Goal: Task Accomplishment & Management: Complete application form

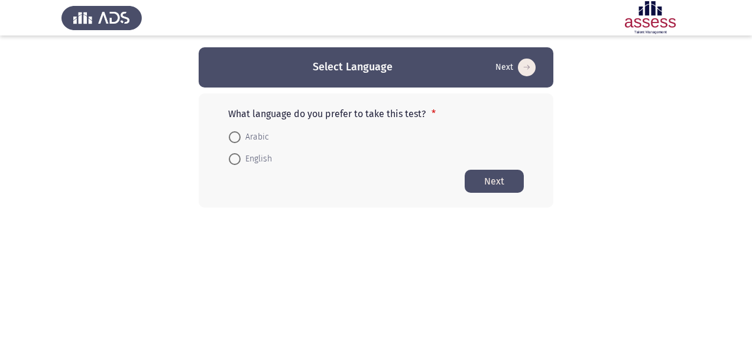
click at [240, 134] on span at bounding box center [235, 137] width 12 height 12
click at [240, 134] on input "Arabic" at bounding box center [235, 137] width 12 height 12
radio input "true"
click at [487, 183] on button "Next" at bounding box center [494, 180] width 59 height 23
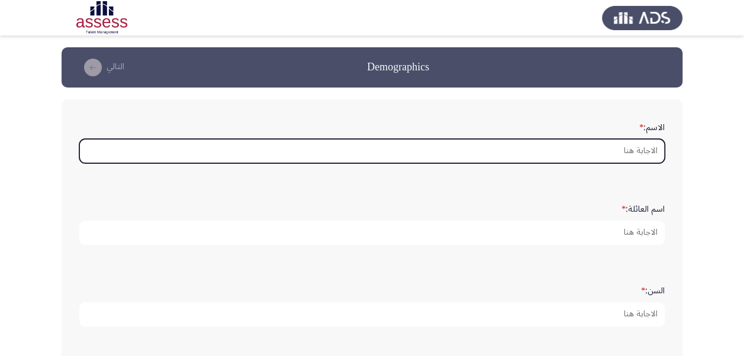
click at [515, 148] on input "الاسم: *" at bounding box center [371, 151] width 585 height 24
type input "d"
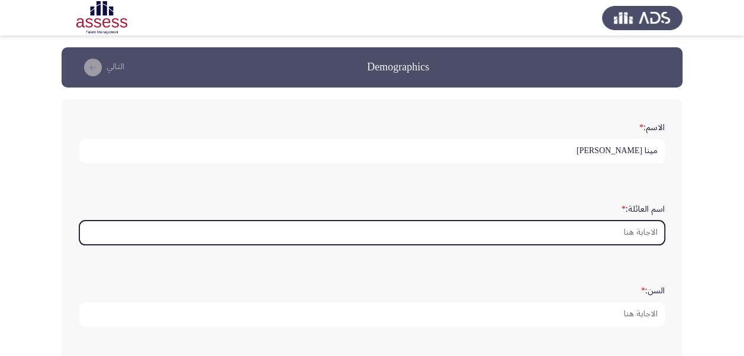
click at [602, 229] on input "اسم العائلة: *" at bounding box center [371, 233] width 585 height 24
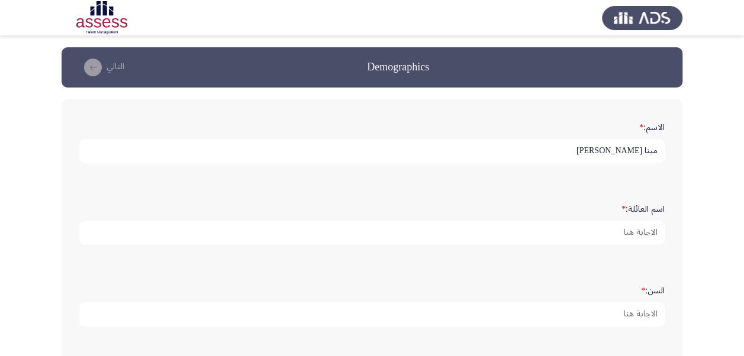
click at [576, 149] on input "مينا [PERSON_NAME]" at bounding box center [371, 151] width 585 height 24
type input "مينا"
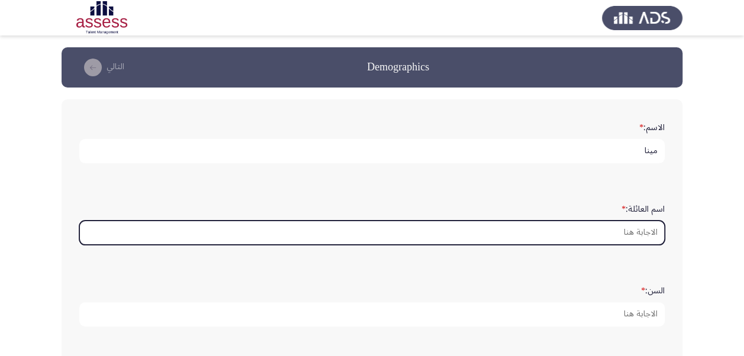
click at [553, 230] on input "اسم العائلة: *" at bounding box center [371, 233] width 585 height 24
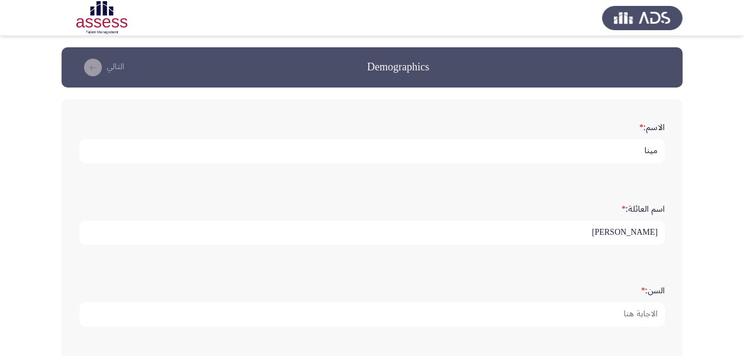
type input "[PERSON_NAME]"
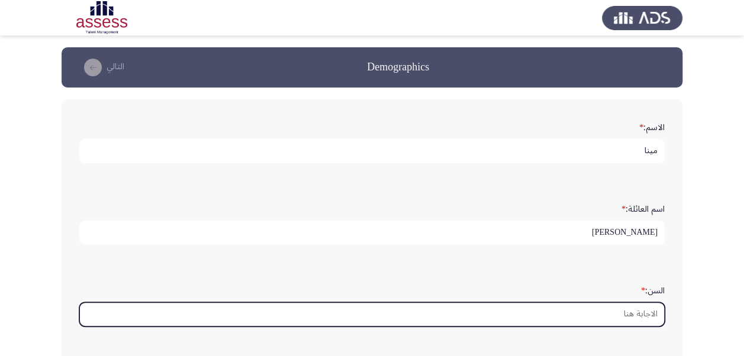
click at [590, 310] on input "السن: *" at bounding box center [371, 314] width 585 height 24
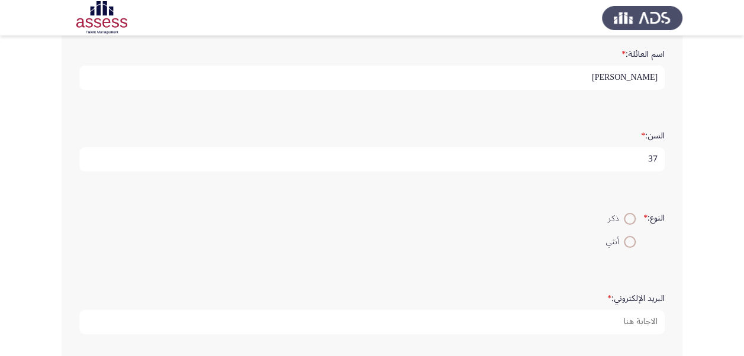
scroll to position [177, 0]
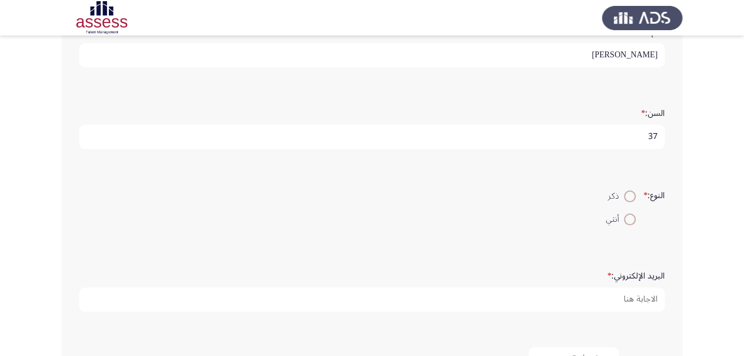
type input "37"
click at [624, 193] on span at bounding box center [630, 196] width 12 height 12
click at [624, 193] on input "ذكر" at bounding box center [630, 196] width 12 height 12
radio input "true"
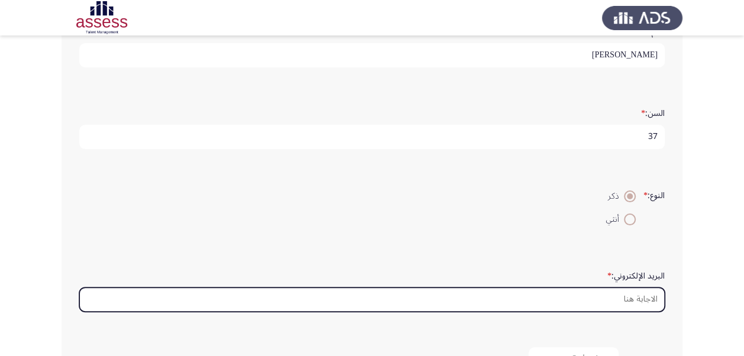
click at [545, 299] on input "البريد الإلكتروني: *" at bounding box center [371, 300] width 585 height 24
type input "ي"
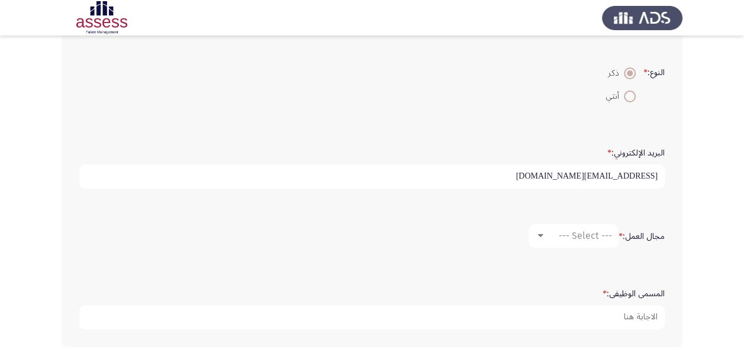
scroll to position [320, 0]
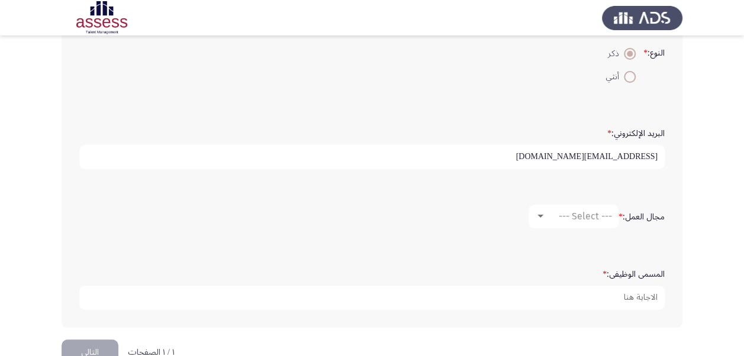
type input "[EMAIL_ADDRESS][DOMAIN_NAME]"
click at [540, 215] on div at bounding box center [540, 216] width 6 height 3
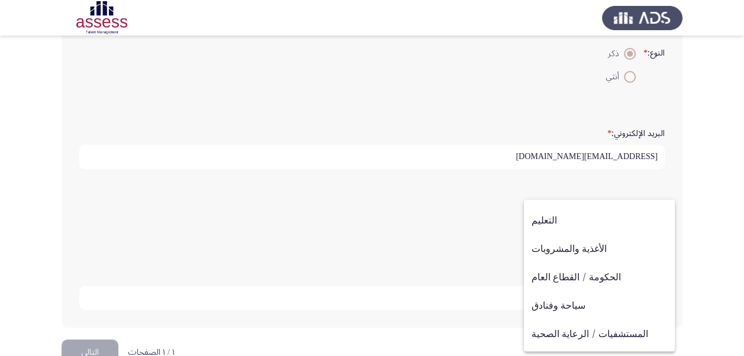
scroll to position [183, 0]
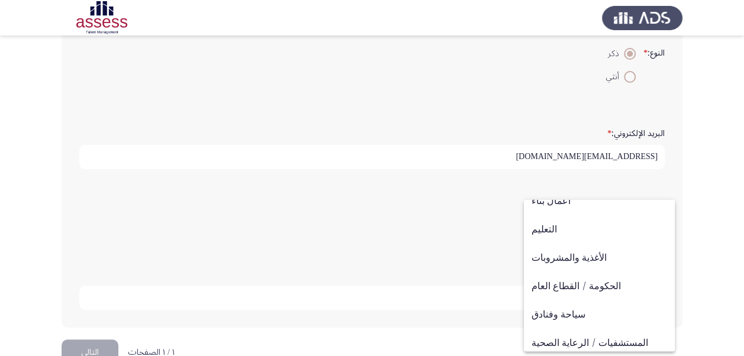
drag, startPoint x: 713, startPoint y: 183, endPoint x: 690, endPoint y: 116, distance: 71.3
click at [713, 184] on div at bounding box center [372, 178] width 744 height 356
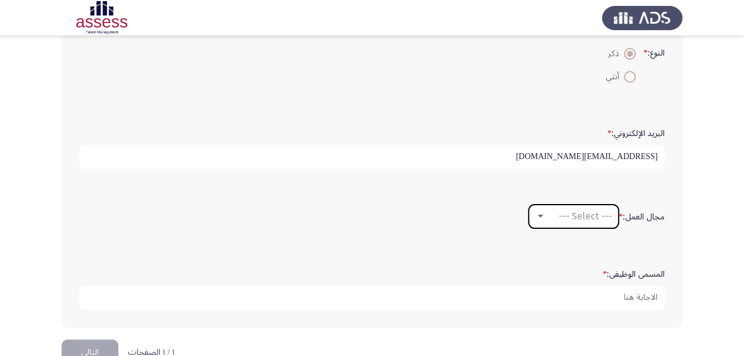
click at [535, 212] on div at bounding box center [540, 216] width 11 height 9
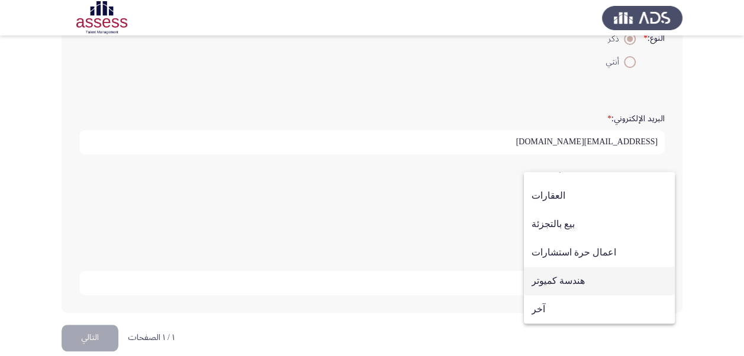
scroll to position [348, 0]
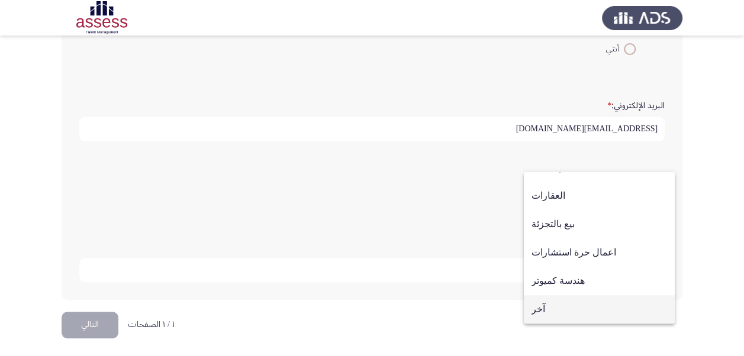
click at [568, 308] on span "آخر" at bounding box center [598, 309] width 135 height 28
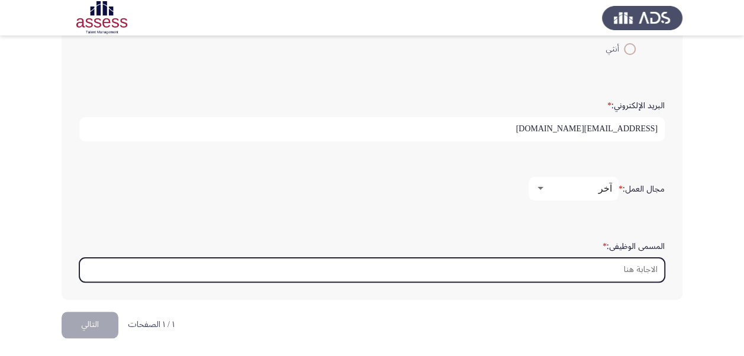
click at [582, 270] on input "المسمى الوظيفى: *" at bounding box center [371, 270] width 585 height 24
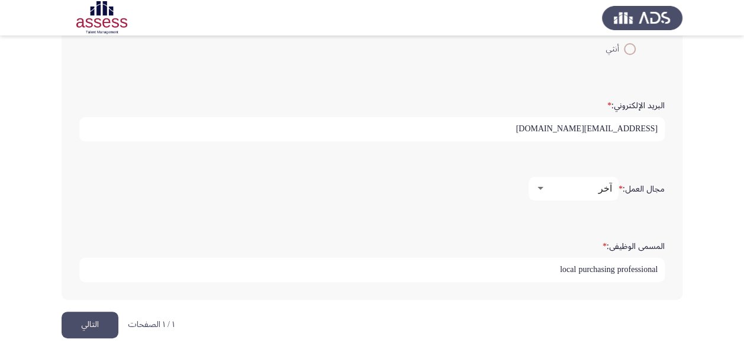
type input "local purchasing professional"
click at [684, 263] on app-assessment-container "Demographics التالي الاسم: * مينا اسم العائلة: * [PERSON_NAME]: * 37 النوع: * ذ…" at bounding box center [372, 5] width 744 height 612
click at [86, 323] on button "التالي" at bounding box center [90, 325] width 57 height 27
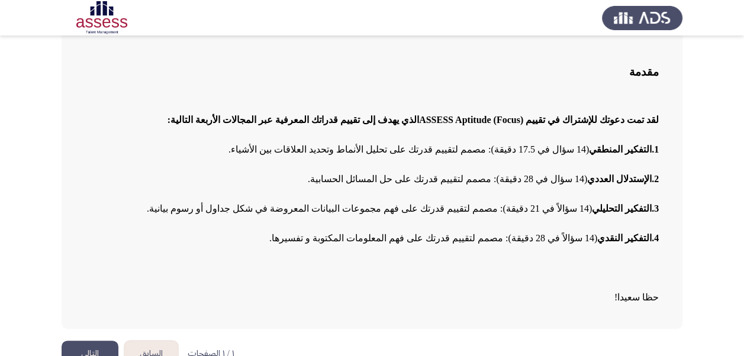
scroll to position [97, 0]
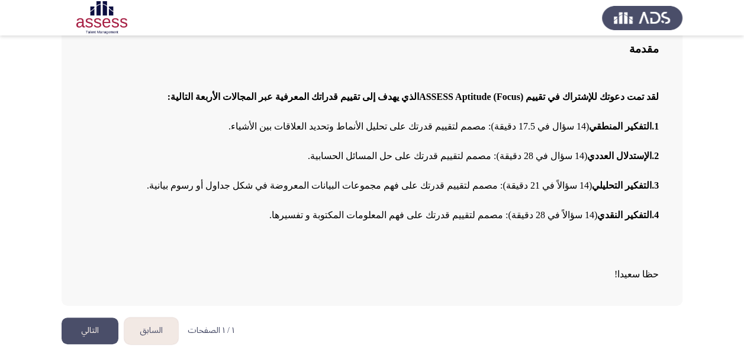
click at [82, 325] on button "التالي" at bounding box center [90, 331] width 57 height 27
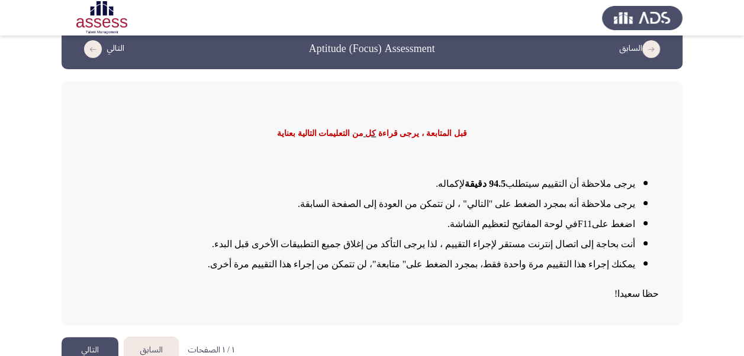
scroll to position [37, 0]
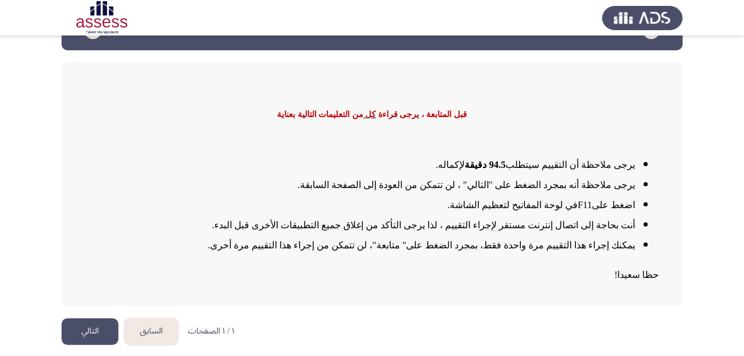
click at [81, 334] on button "التالي" at bounding box center [90, 331] width 57 height 27
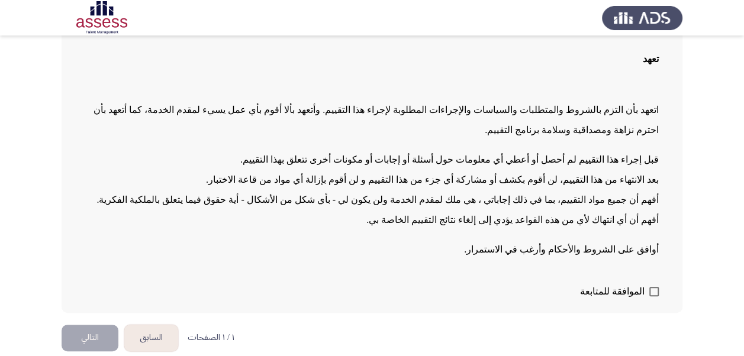
scroll to position [99, 0]
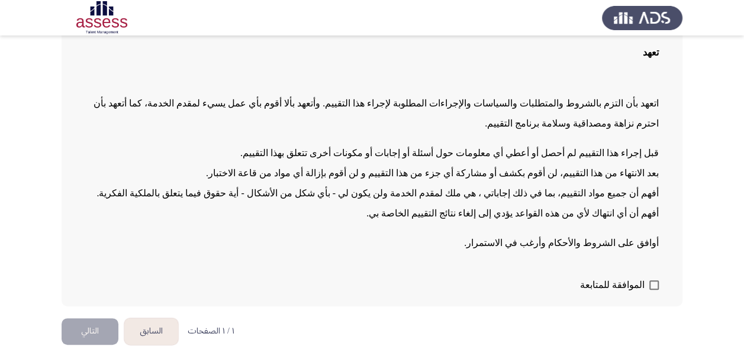
click at [651, 287] on span at bounding box center [653, 284] width 9 height 9
click at [653, 290] on input "الموافقة للمتابعة" at bounding box center [653, 290] width 1 height 1
checkbox input "true"
click at [80, 331] on button "التالي" at bounding box center [90, 331] width 57 height 27
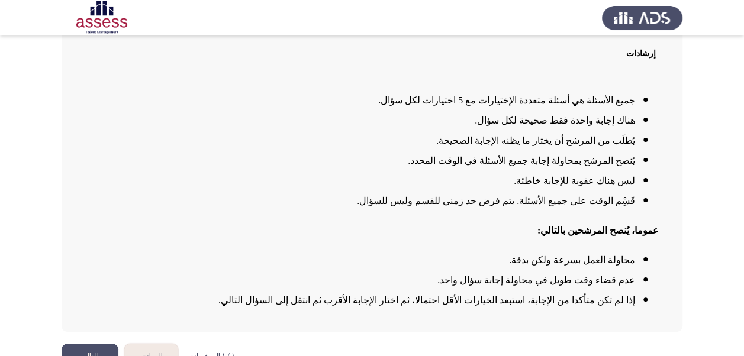
scroll to position [119, 0]
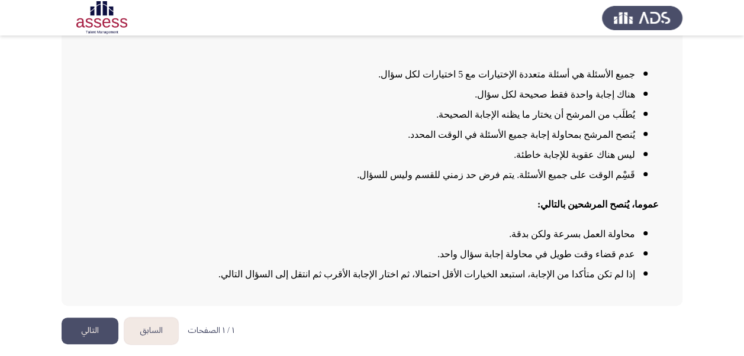
click at [101, 328] on button "التالي" at bounding box center [90, 331] width 57 height 27
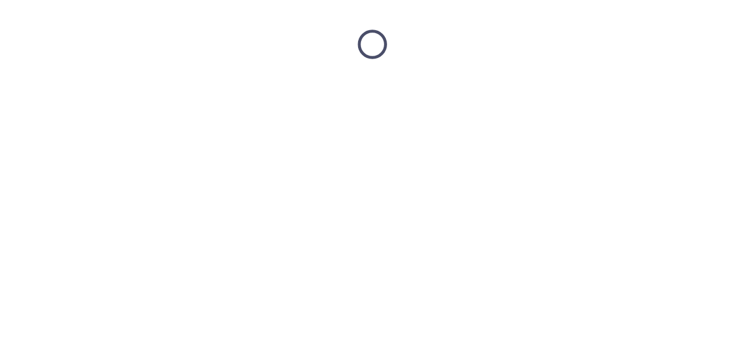
scroll to position [0, 0]
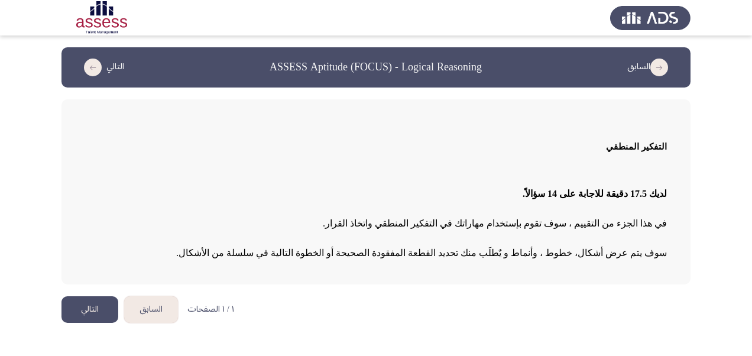
click at [432, 306] on html "السابق ASSESS Aptitude (FOCUS) - Logical Reasoning التالي التفكير المنطقي لديك …" at bounding box center [376, 167] width 752 height 335
click at [79, 309] on button "التالي" at bounding box center [90, 309] width 57 height 27
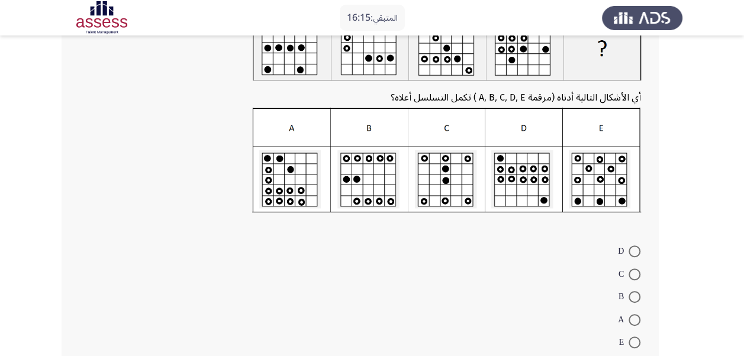
scroll to position [137, 0]
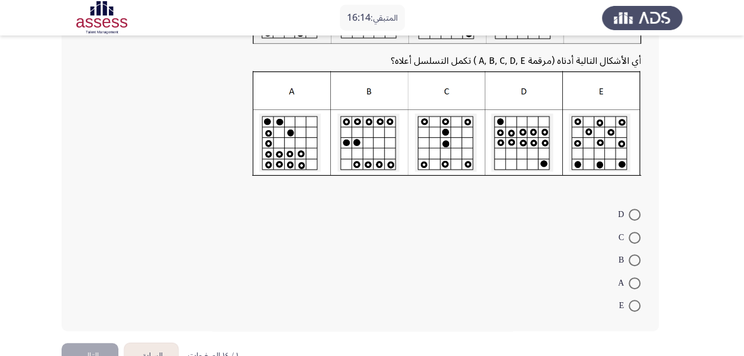
click at [630, 305] on span at bounding box center [634, 306] width 12 height 12
click at [630, 305] on input "E" at bounding box center [634, 306] width 12 height 12
radio input "true"
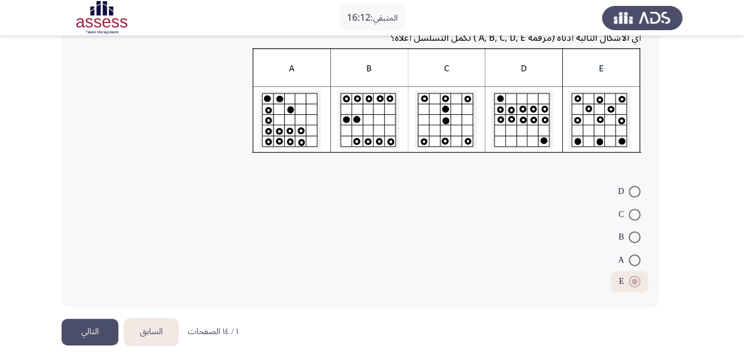
scroll to position [169, 0]
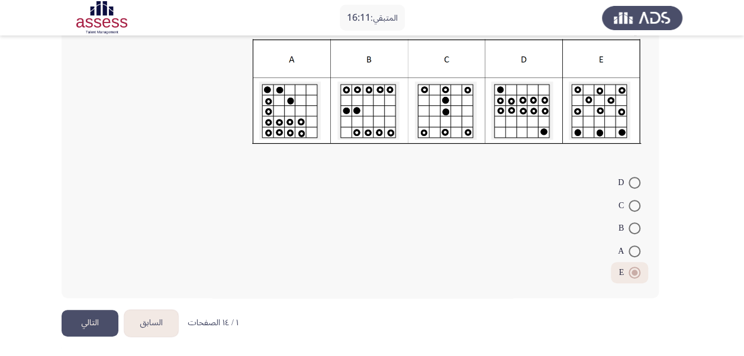
click at [88, 322] on button "التالي" at bounding box center [90, 323] width 57 height 27
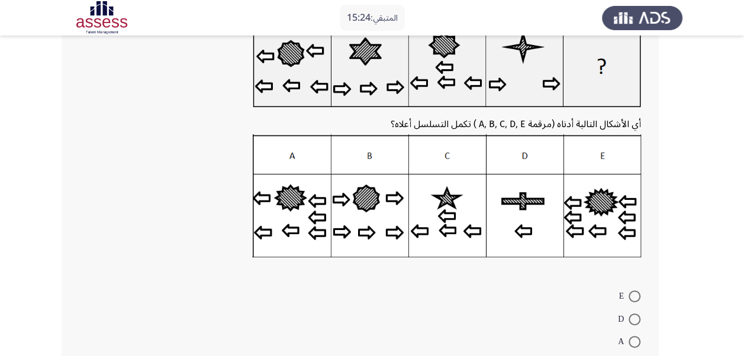
scroll to position [90, 0]
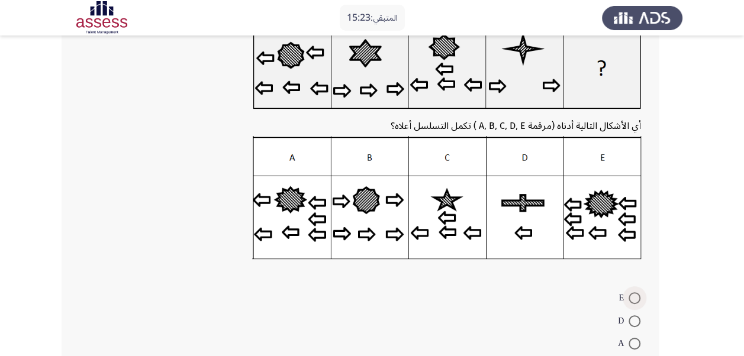
click at [635, 296] on span at bounding box center [634, 298] width 12 height 12
click at [635, 296] on input "E" at bounding box center [634, 298] width 12 height 12
radio input "true"
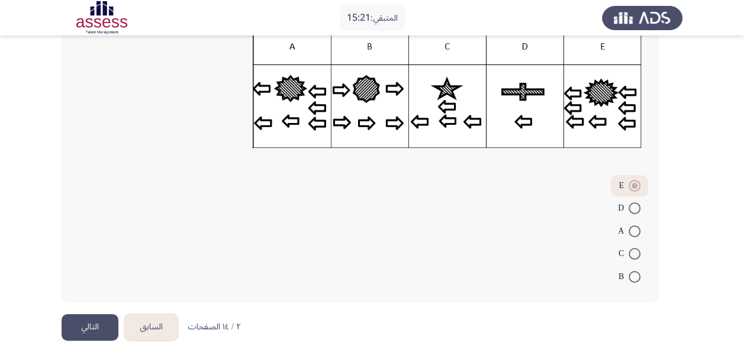
scroll to position [203, 0]
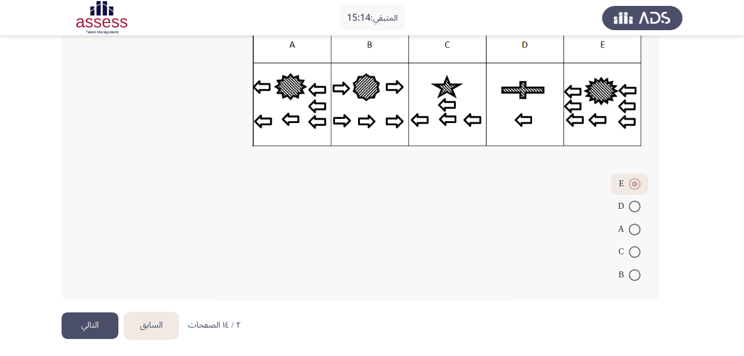
click at [88, 322] on button "التالي" at bounding box center [90, 325] width 57 height 27
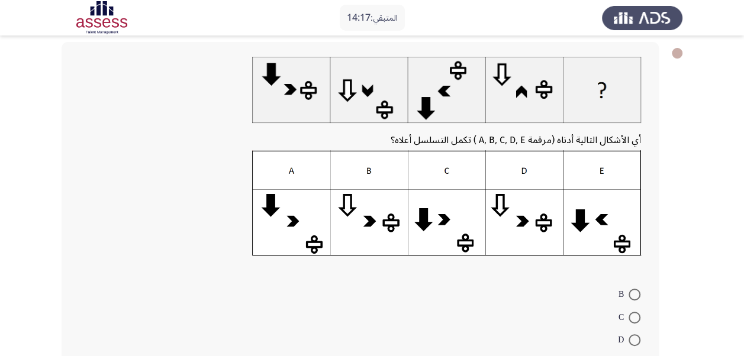
scroll to position [58, 0]
drag, startPoint x: 243, startPoint y: 40, endPoint x: 258, endPoint y: 40, distance: 14.8
click at [258, 40] on div "أي الأشكال التالية أدناه (مرقمة A, B, C, D, E ) تكمل التسلسل أعلاه؟ B C D E A" at bounding box center [372, 226] width 621 height 393
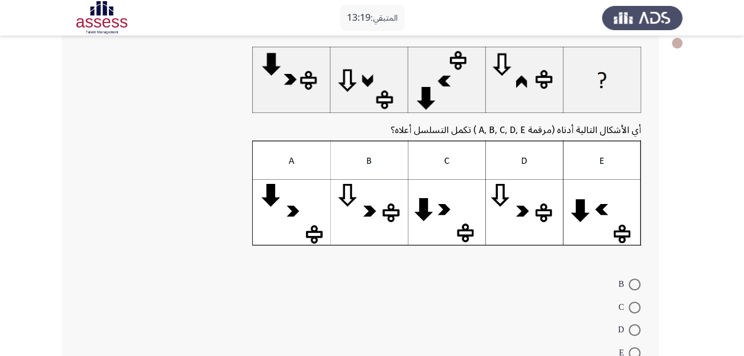
scroll to position [71, 0]
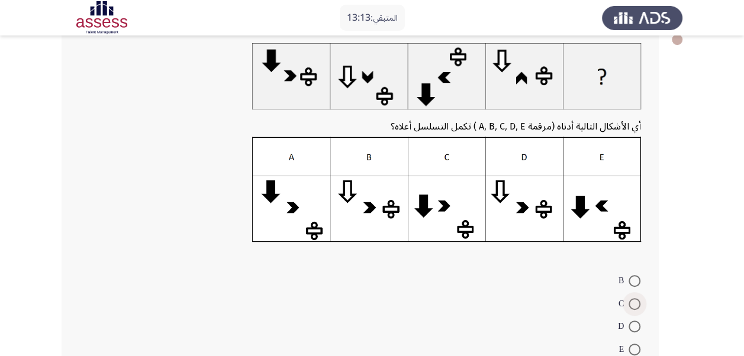
click at [634, 304] on span at bounding box center [634, 304] width 0 height 0
click at [634, 303] on input "C" at bounding box center [634, 304] width 12 height 12
radio input "true"
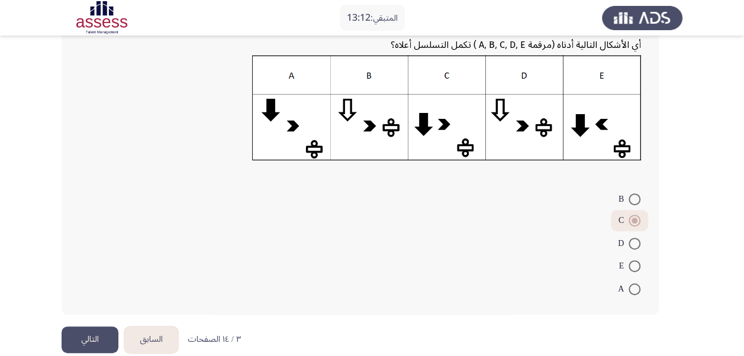
scroll to position [169, 0]
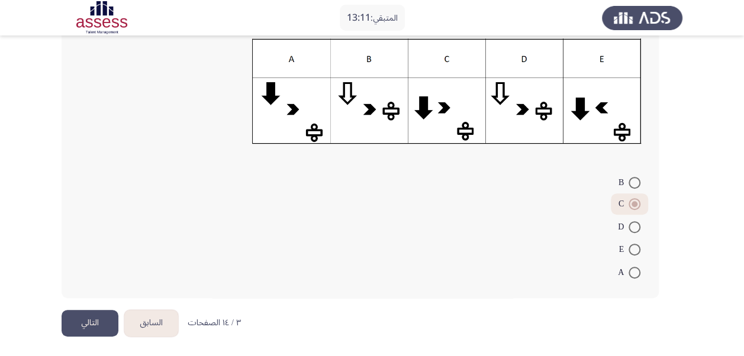
click at [81, 327] on button "التالي" at bounding box center [90, 323] width 57 height 27
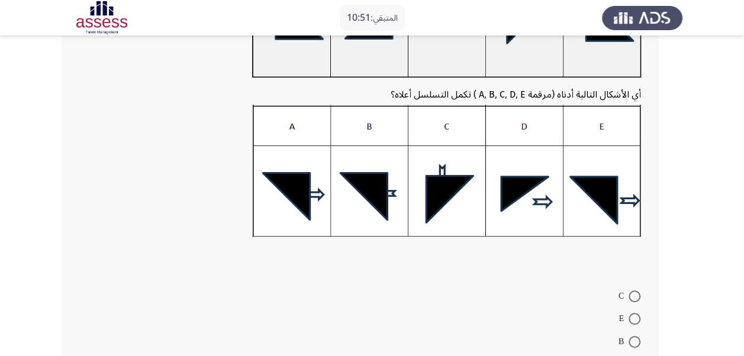
scroll to position [182, 0]
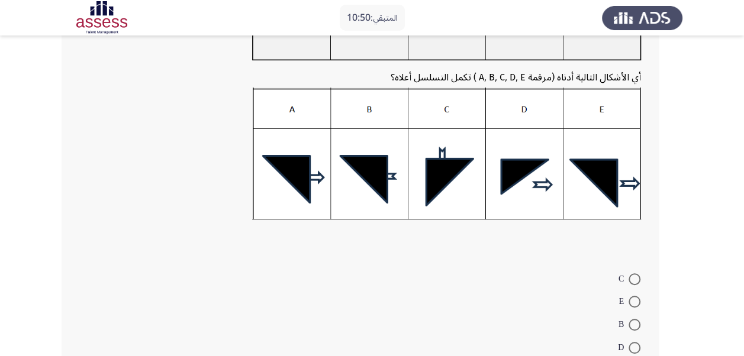
click at [630, 278] on span at bounding box center [634, 279] width 12 height 12
click at [630, 278] on input "C" at bounding box center [634, 279] width 12 height 12
radio input "true"
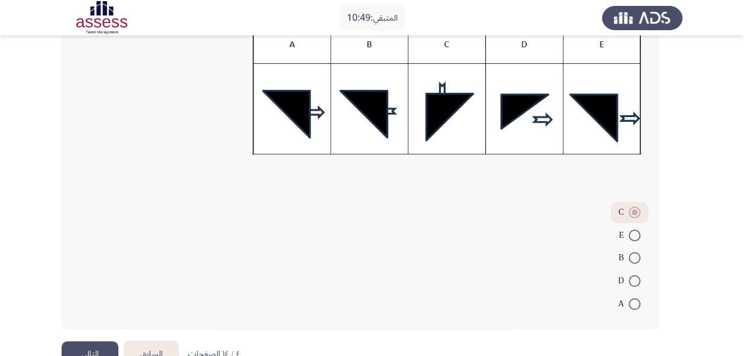
scroll to position [279, 0]
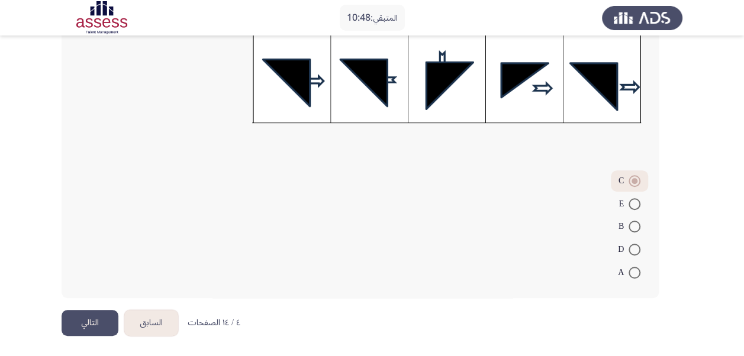
click at [96, 323] on button "التالي" at bounding box center [90, 323] width 57 height 27
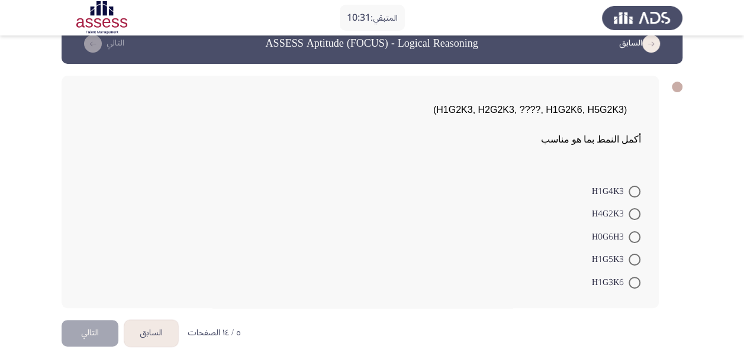
scroll to position [24, 0]
click at [635, 285] on span at bounding box center [634, 283] width 12 height 12
click at [635, 285] on input "H1G3K6" at bounding box center [634, 283] width 12 height 12
radio input "true"
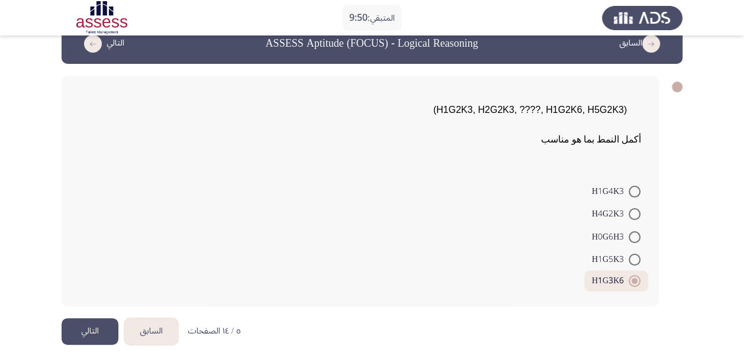
click at [80, 331] on button "التالي" at bounding box center [90, 331] width 57 height 27
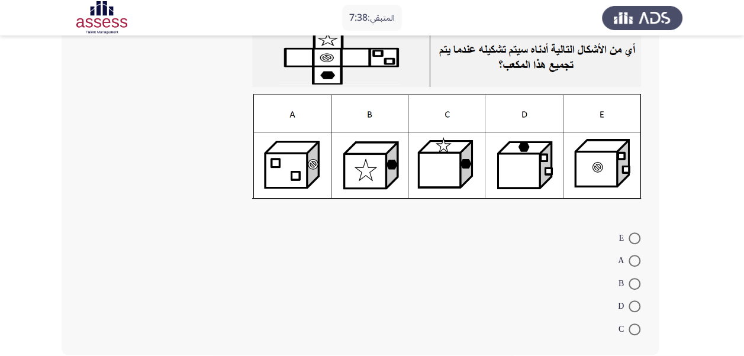
scroll to position [82, 0]
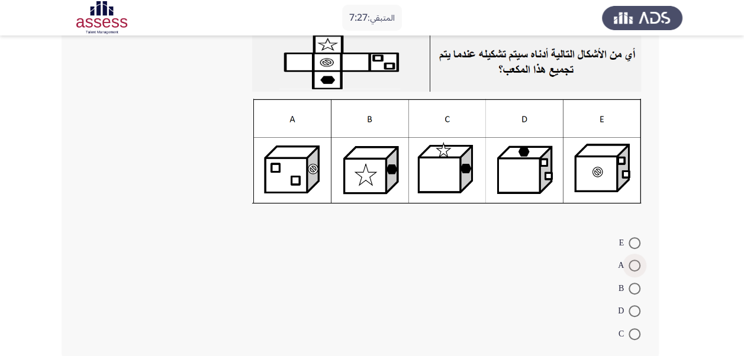
click at [637, 266] on span at bounding box center [634, 266] width 12 height 12
click at [637, 266] on input "A" at bounding box center [634, 266] width 12 height 12
radio input "true"
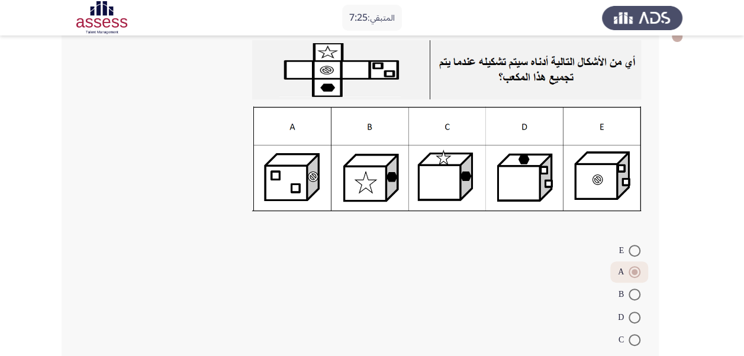
scroll to position [66, 0]
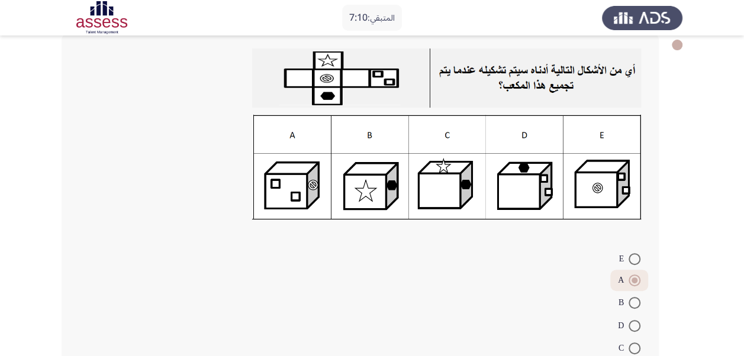
click at [635, 347] on span at bounding box center [634, 349] width 12 height 12
click at [635, 347] on input "C" at bounding box center [634, 349] width 12 height 12
radio input "true"
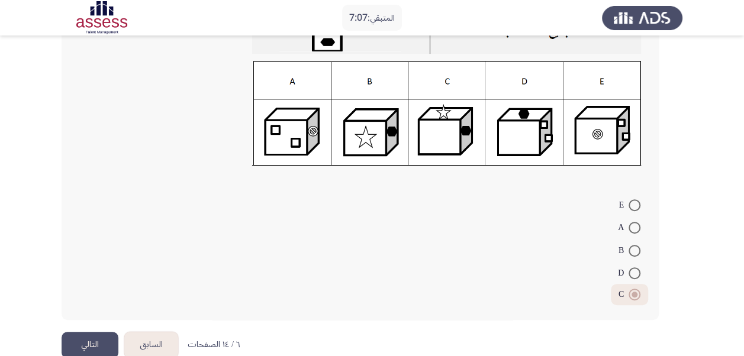
scroll to position [122, 0]
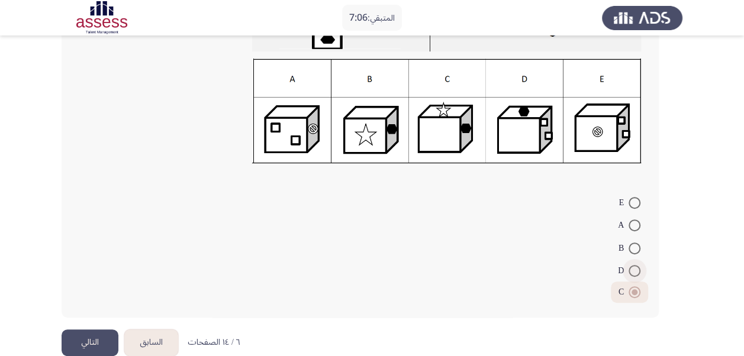
click at [640, 270] on span at bounding box center [634, 271] width 12 height 12
click at [640, 270] on input "D" at bounding box center [634, 271] width 12 height 12
radio input "true"
click at [87, 344] on button "التالي" at bounding box center [90, 343] width 57 height 27
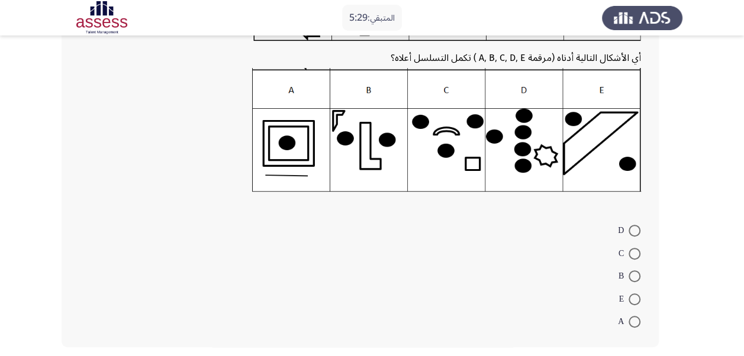
scroll to position [175, 0]
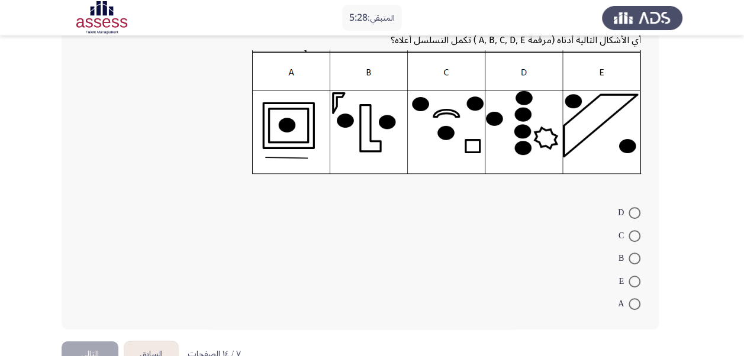
click at [634, 211] on span at bounding box center [634, 213] width 12 height 12
click at [634, 211] on input "D" at bounding box center [634, 213] width 12 height 12
radio input "true"
click at [95, 350] on button "التالي" at bounding box center [90, 353] width 57 height 27
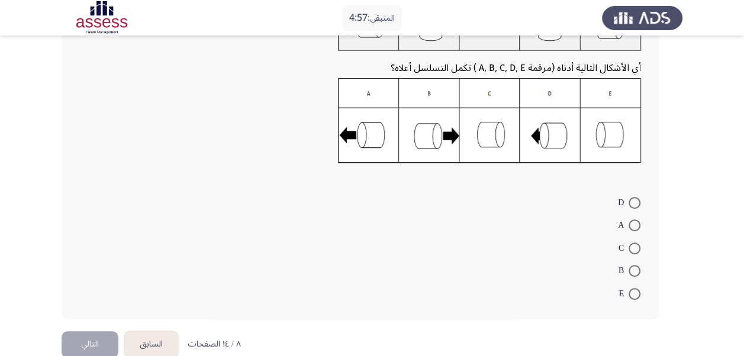
scroll to position [115, 0]
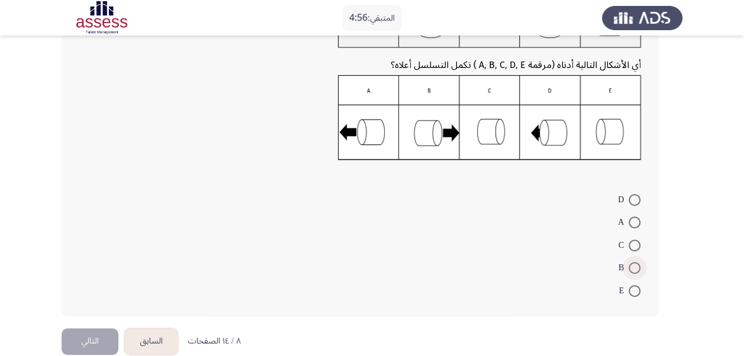
click at [634, 266] on span at bounding box center [634, 268] width 12 height 12
click at [634, 266] on input "B" at bounding box center [634, 268] width 12 height 12
radio input "true"
click at [92, 340] on button "التالي" at bounding box center [90, 340] width 57 height 27
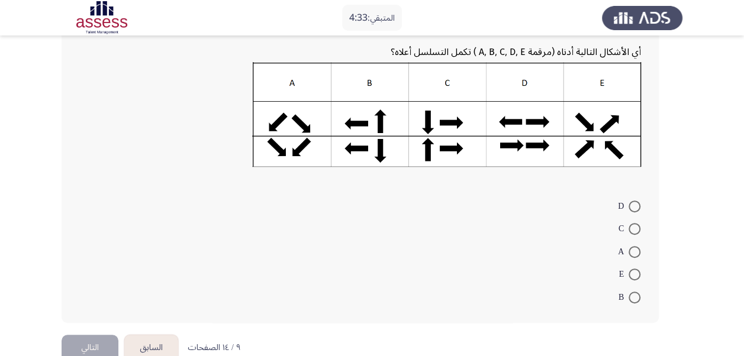
scroll to position [152, 0]
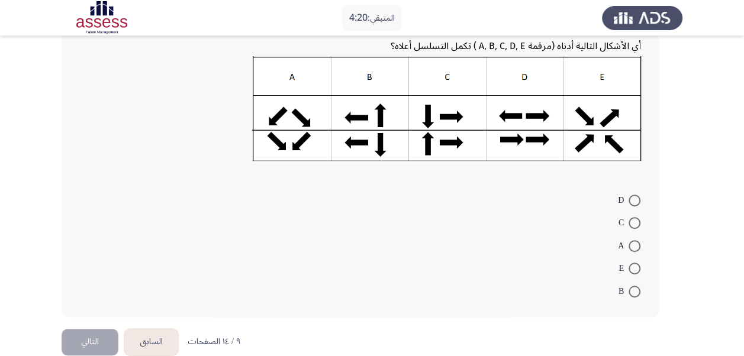
click at [632, 196] on span at bounding box center [634, 201] width 12 height 12
click at [632, 196] on input "D" at bounding box center [634, 201] width 12 height 12
radio input "true"
click at [89, 335] on button "التالي" at bounding box center [90, 340] width 57 height 27
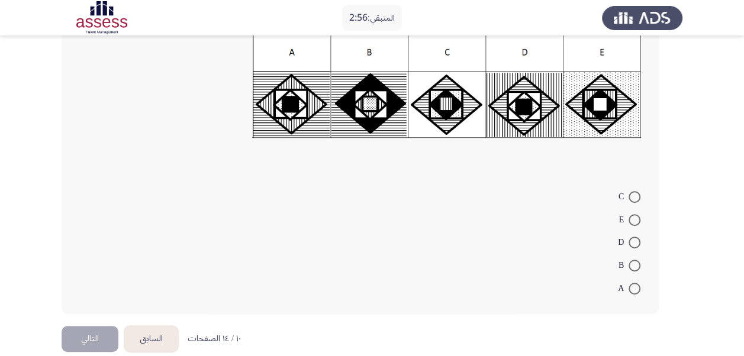
scroll to position [186, 0]
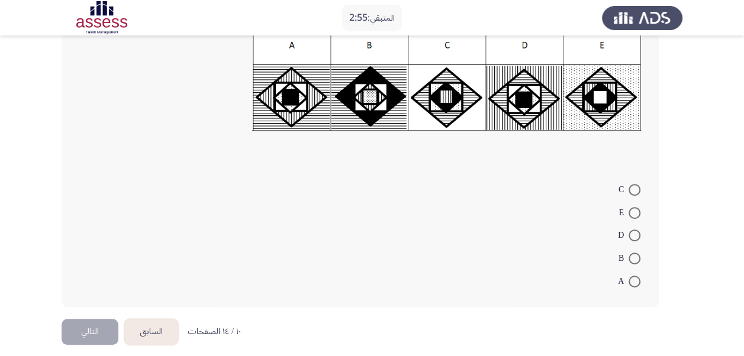
click at [638, 235] on span at bounding box center [634, 236] width 12 height 12
click at [638, 235] on input "D" at bounding box center [634, 236] width 12 height 12
radio input "true"
click at [73, 334] on button "التالي" at bounding box center [90, 330] width 57 height 27
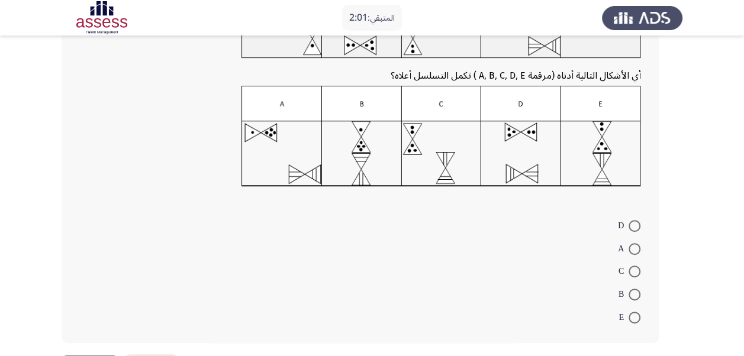
scroll to position [157, 0]
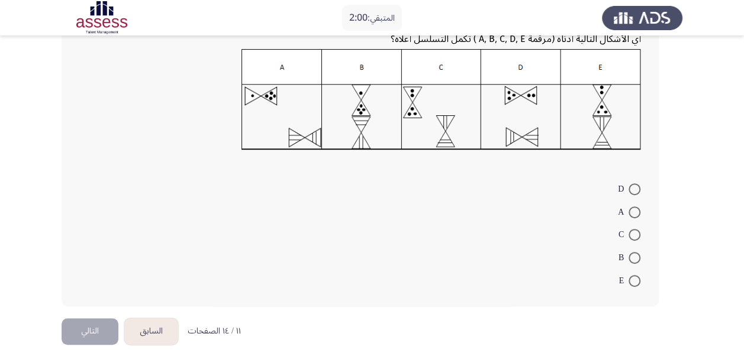
click at [632, 278] on span at bounding box center [634, 281] width 12 height 12
click at [632, 278] on input "E" at bounding box center [634, 281] width 12 height 12
radio input "true"
click at [93, 331] on button "التالي" at bounding box center [90, 329] width 57 height 27
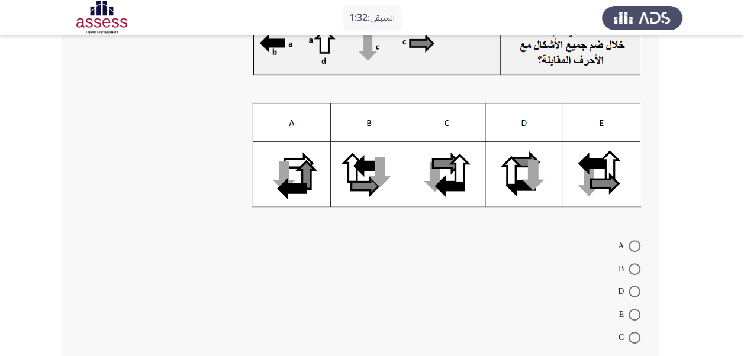
scroll to position [102, 0]
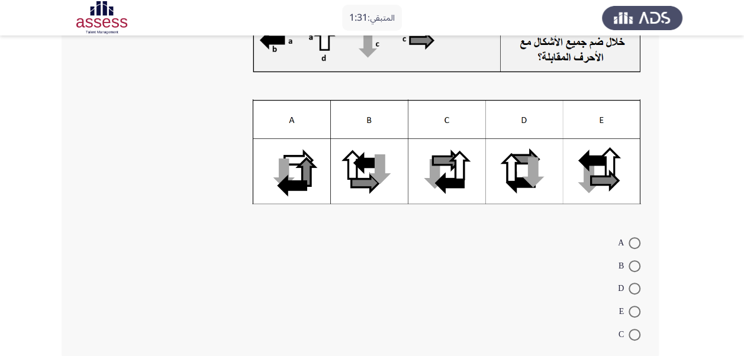
click at [635, 334] on span at bounding box center [634, 335] width 12 height 12
click at [635, 334] on input "C" at bounding box center [634, 335] width 12 height 12
radio input "true"
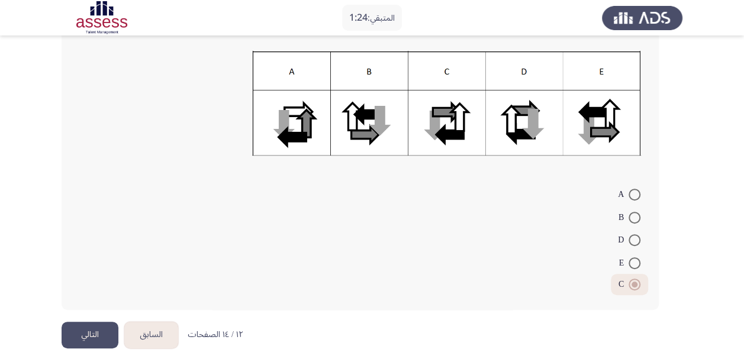
scroll to position [163, 0]
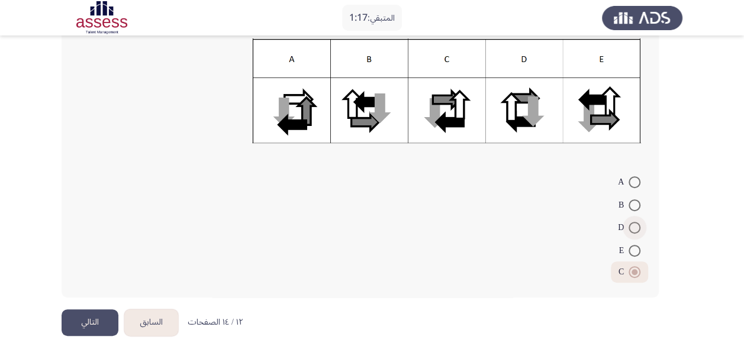
click at [635, 224] on span at bounding box center [634, 228] width 12 height 12
click at [635, 224] on input "D" at bounding box center [634, 228] width 12 height 12
radio input "true"
click at [85, 322] on button "التالي" at bounding box center [90, 322] width 57 height 27
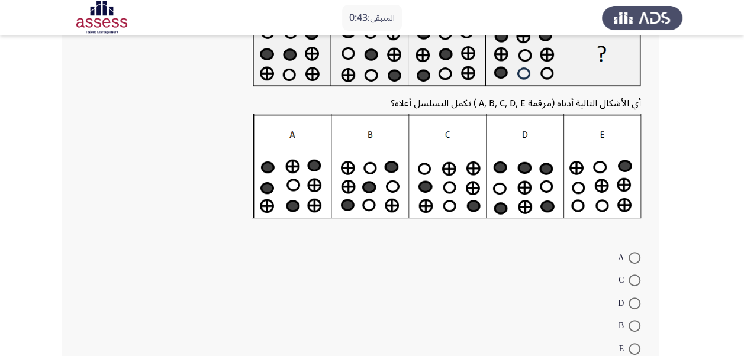
scroll to position [102, 0]
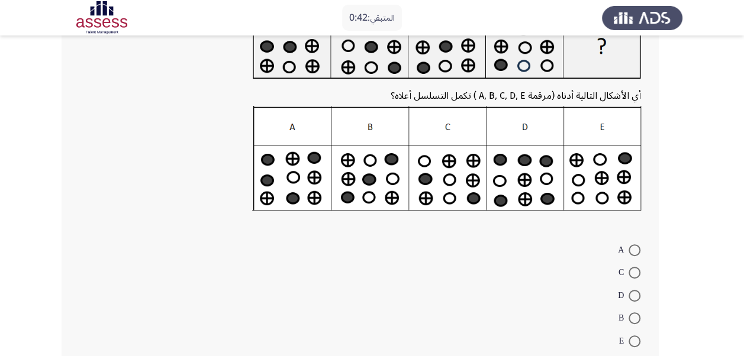
click at [634, 319] on span at bounding box center [634, 318] width 12 height 12
click at [634, 319] on input "B" at bounding box center [634, 318] width 12 height 12
radio input "true"
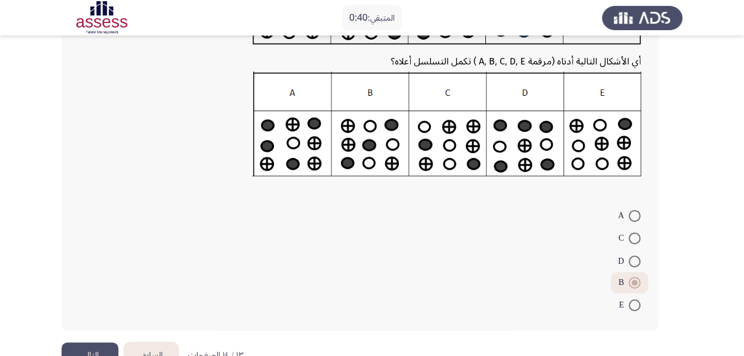
scroll to position [170, 0]
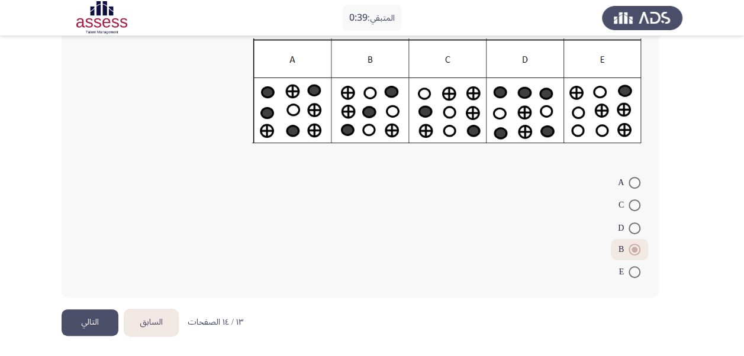
click at [80, 323] on button "التالي" at bounding box center [90, 322] width 57 height 27
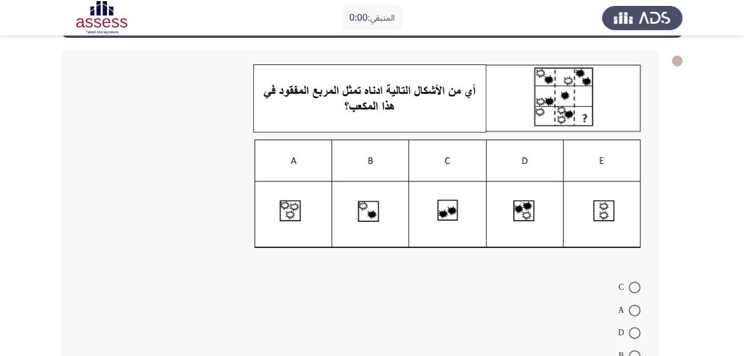
scroll to position [0, 0]
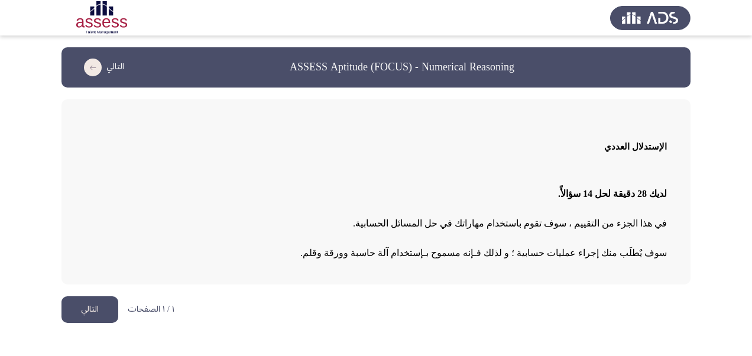
click at [87, 313] on button "التالي" at bounding box center [90, 309] width 57 height 27
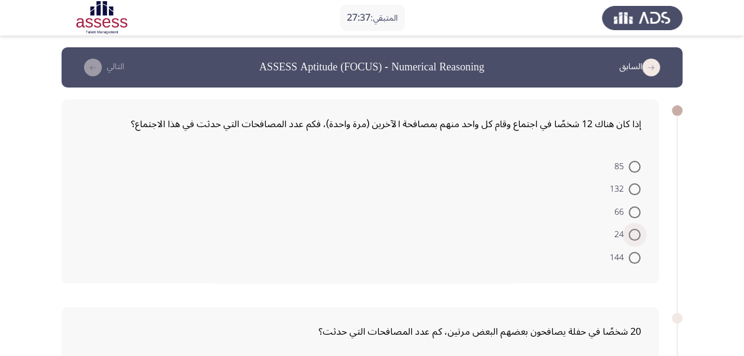
click at [630, 233] on span at bounding box center [634, 235] width 12 height 12
click at [630, 233] on input "24" at bounding box center [634, 235] width 12 height 12
radio input "true"
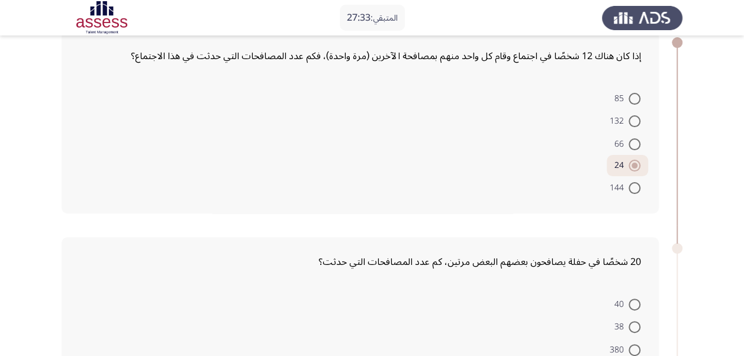
scroll to position [61, 0]
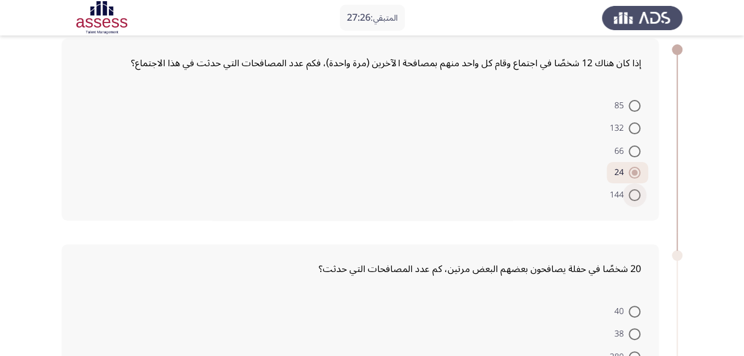
click at [634, 192] on span at bounding box center [634, 195] width 12 height 12
click at [634, 192] on input "144" at bounding box center [634, 195] width 12 height 12
radio input "true"
click at [631, 151] on span at bounding box center [634, 152] width 12 height 12
click at [631, 151] on input "66" at bounding box center [634, 152] width 12 height 12
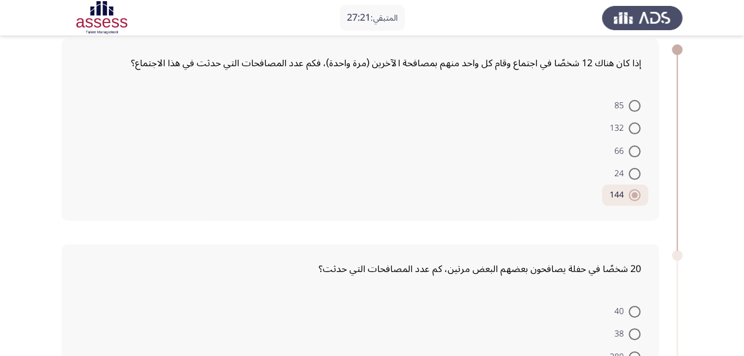
radio input "true"
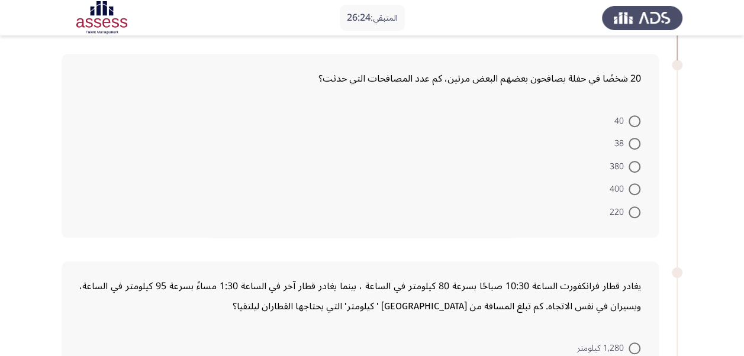
scroll to position [255, 0]
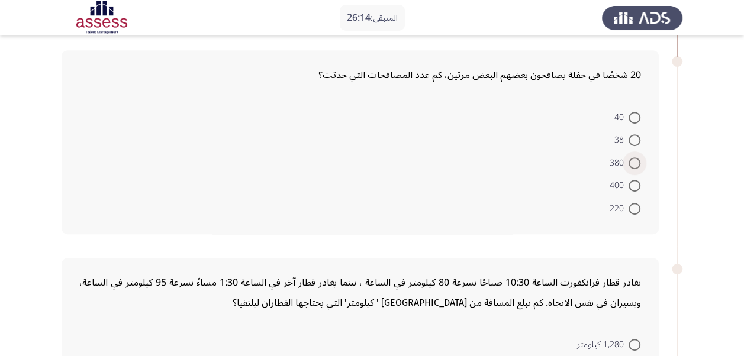
click at [632, 161] on span at bounding box center [634, 163] width 12 height 12
click at [632, 161] on input "380" at bounding box center [634, 163] width 12 height 12
radio input "true"
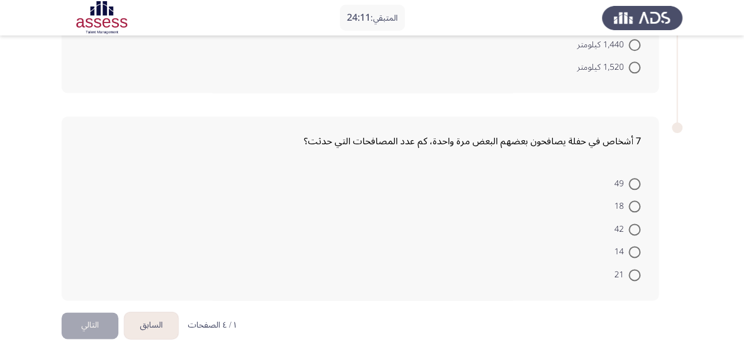
scroll to position [614, 0]
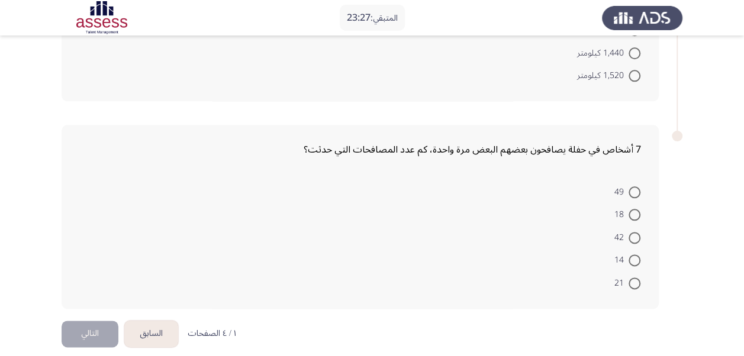
click at [631, 234] on span at bounding box center [634, 238] width 12 height 12
click at [631, 234] on input "42" at bounding box center [634, 238] width 12 height 12
radio input "true"
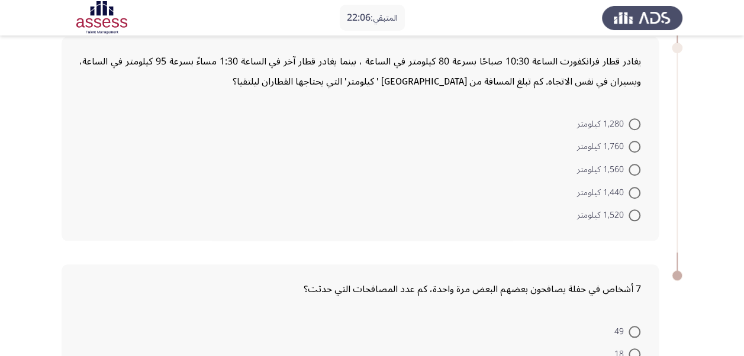
scroll to position [473, 0]
click at [634, 171] on span at bounding box center [634, 171] width 0 height 0
click at [634, 168] on input "1,560 كيلومتر" at bounding box center [634, 171] width 12 height 12
radio input "true"
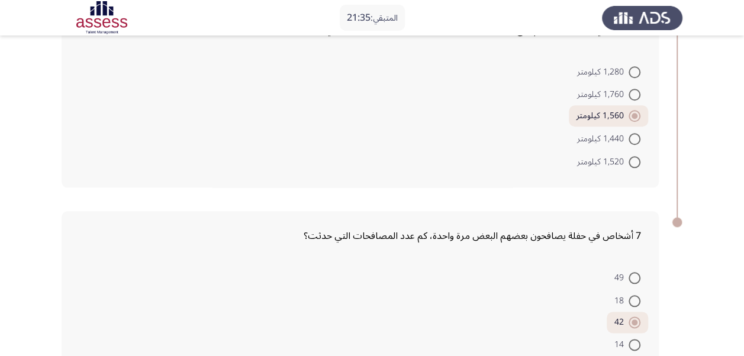
scroll to position [512, 0]
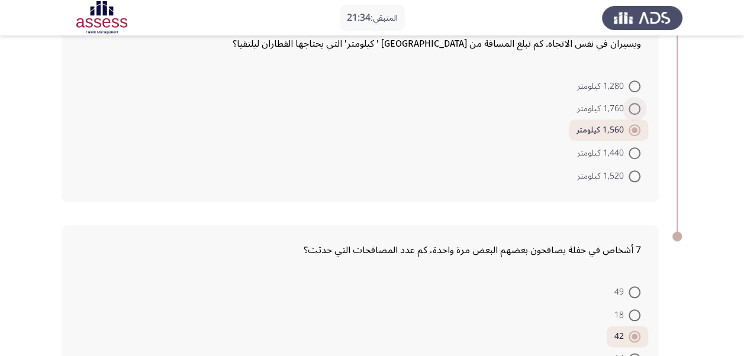
click at [638, 109] on span at bounding box center [634, 109] width 12 height 12
click at [638, 109] on input "1,760 كيلومتر" at bounding box center [634, 109] width 12 height 12
radio input "true"
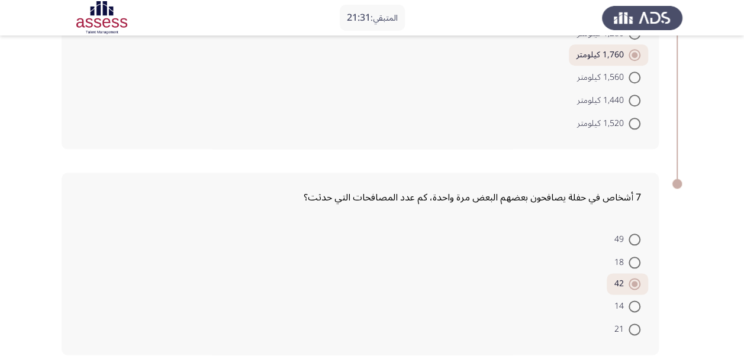
scroll to position [619, 0]
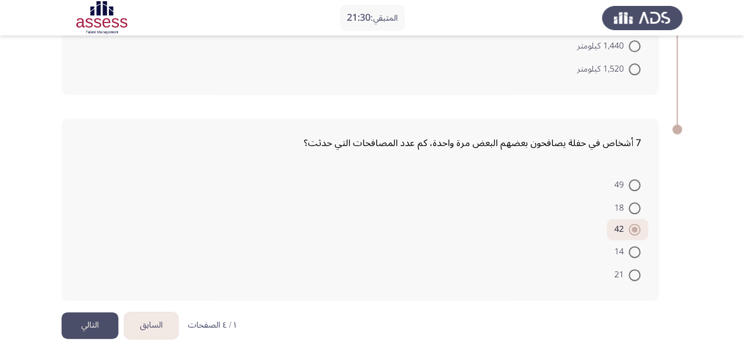
click at [83, 322] on button "التالي" at bounding box center [90, 325] width 57 height 27
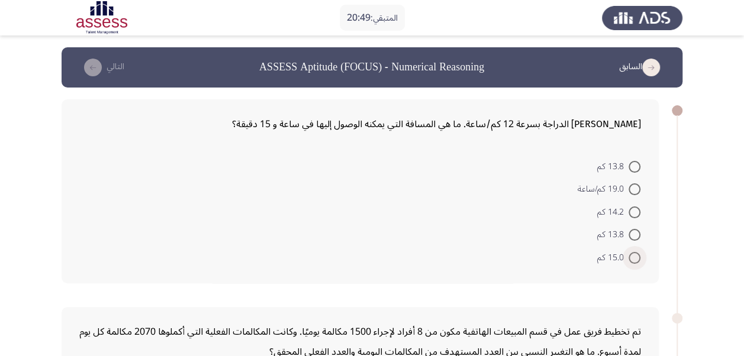
click at [632, 257] on span at bounding box center [634, 258] width 12 height 12
click at [632, 257] on input "15.0 كم" at bounding box center [634, 258] width 12 height 12
radio input "true"
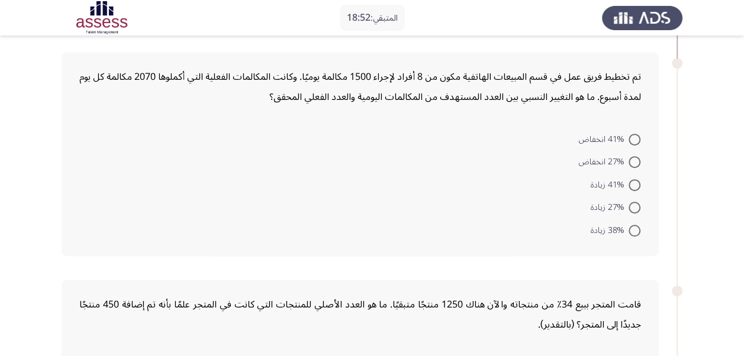
scroll to position [254, 0]
drag, startPoint x: 632, startPoint y: 206, endPoint x: 692, endPoint y: 174, distance: 68.3
click at [632, 206] on span at bounding box center [634, 207] width 12 height 12
click at [632, 206] on input "27% زيادة" at bounding box center [634, 207] width 12 height 12
radio input "true"
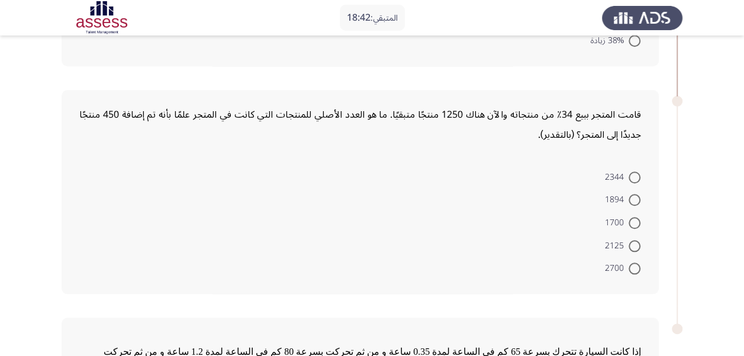
scroll to position [450, 0]
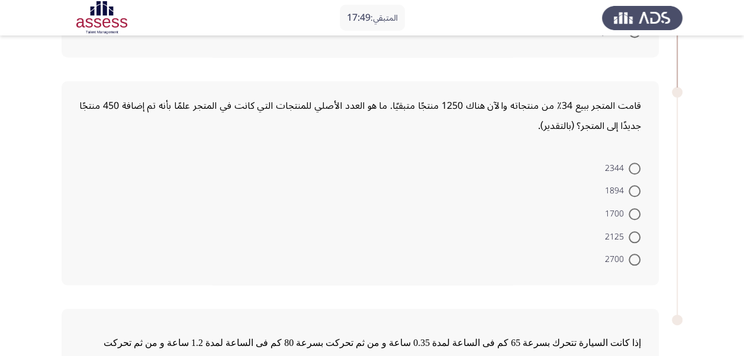
click at [634, 237] on span at bounding box center [634, 237] width 12 height 12
click at [634, 237] on input "2125" at bounding box center [634, 237] width 12 height 12
radio input "true"
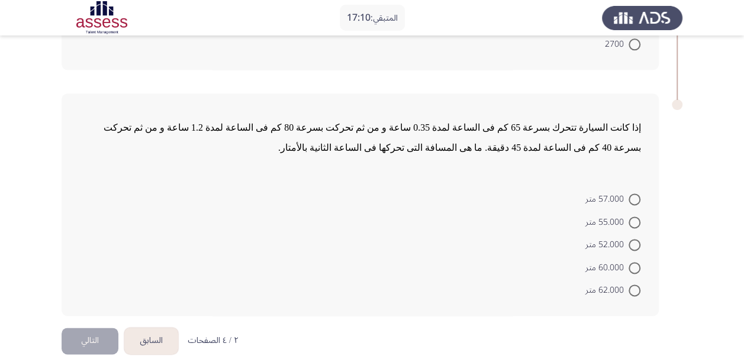
scroll to position [680, 0]
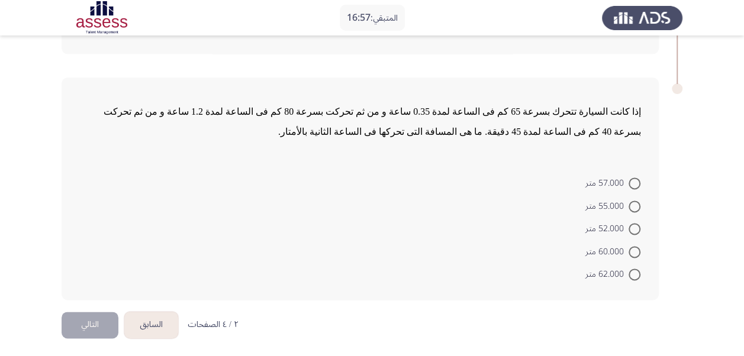
drag, startPoint x: 80, startPoint y: 108, endPoint x: 159, endPoint y: 112, distance: 78.8
click at [159, 112] on div "إذا كانت السيارة تتحرك بسرعة 65 كم فى الساعة لمدة 0.35 ساعة و من ثم تحركت بسرعة…" at bounding box center [360, 188] width 597 height 223
click at [632, 225] on span at bounding box center [634, 229] width 12 height 12
click at [632, 225] on input "52.000 متر" at bounding box center [634, 229] width 12 height 12
radio input "true"
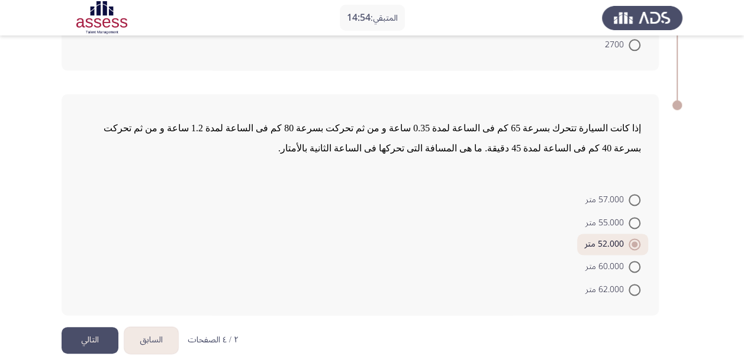
scroll to position [679, 0]
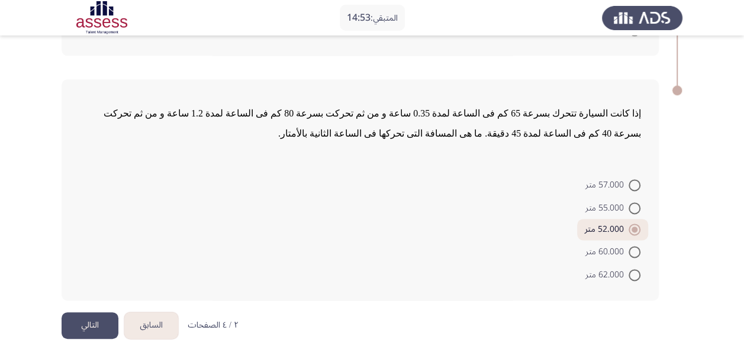
click at [83, 322] on button "التالي" at bounding box center [90, 325] width 57 height 27
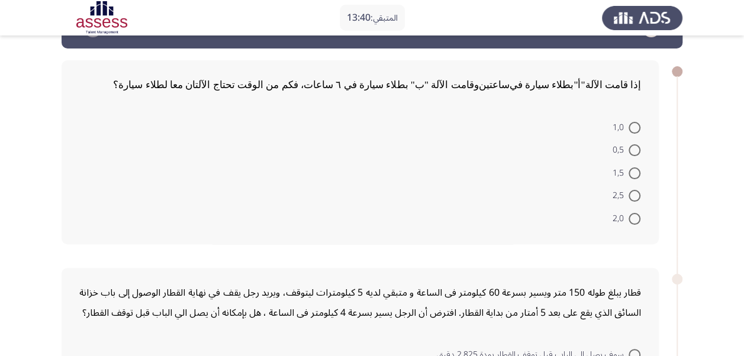
scroll to position [43, 0]
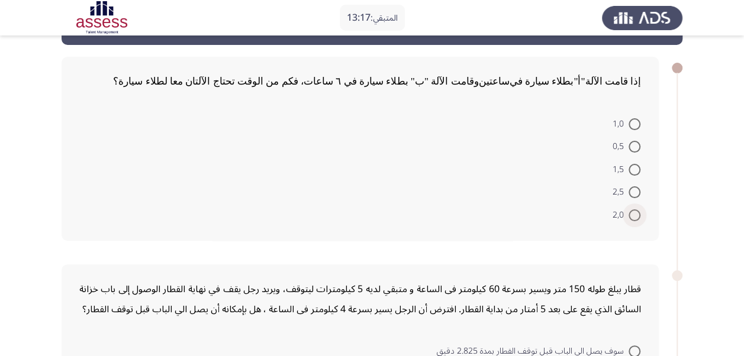
click at [637, 218] on span at bounding box center [634, 215] width 12 height 12
click at [637, 218] on input "2,0" at bounding box center [634, 215] width 12 height 12
radio input "true"
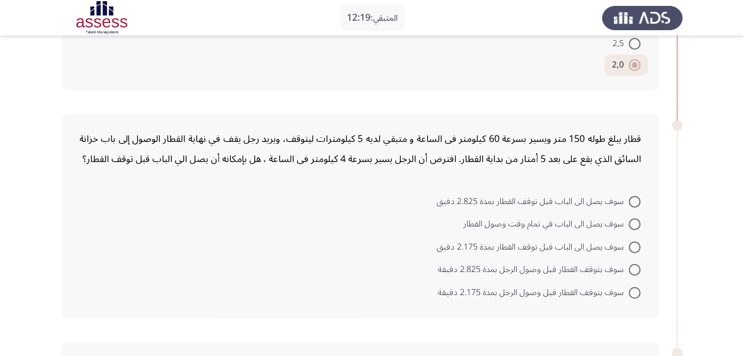
scroll to position [206, 0]
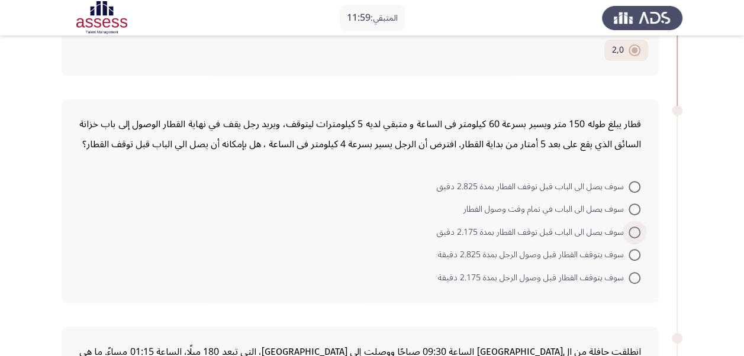
click at [630, 231] on span at bounding box center [634, 233] width 12 height 12
click at [630, 231] on input "سوف يصل الى الباب قبل توقف القطار بمدة 2.175 دقيق" at bounding box center [634, 233] width 12 height 12
radio input "true"
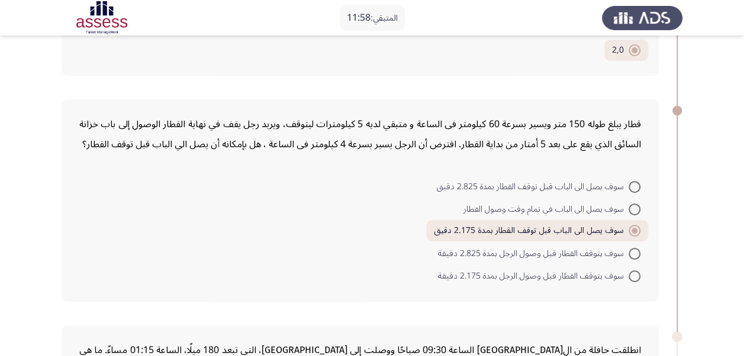
click at [631, 226] on span at bounding box center [634, 231] width 12 height 12
click at [631, 226] on input "سوف يصل الى الباب قبل توقف القطار بمدة 2.175 دقيق" at bounding box center [634, 231] width 12 height 12
click at [686, 190] on app-assessment-container "المتبقي: 11:42 السابق ASSESS Aptitude (FOCUS) - Numerical Reasoning التالي إذا …" at bounding box center [372, 305] width 744 height 928
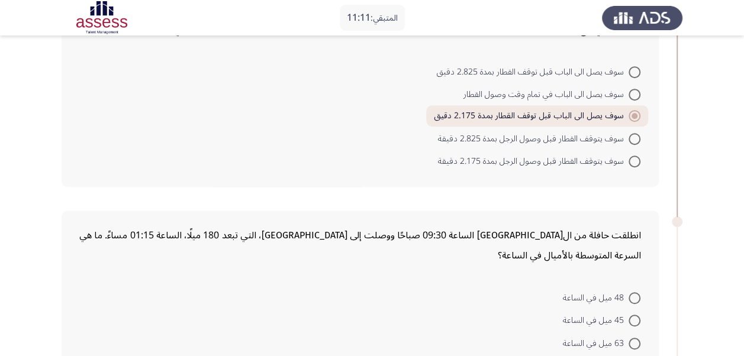
scroll to position [318, 0]
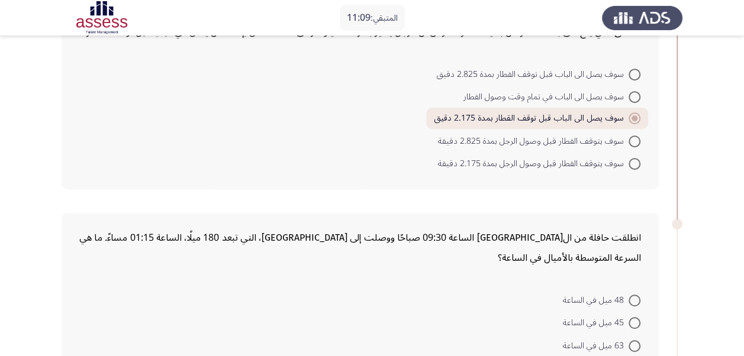
click at [633, 139] on span at bounding box center [634, 141] width 12 height 12
click at [633, 139] on input "سوف يتوقف القطار قبل وصول الرجل بمدة 2.825 دقيقة" at bounding box center [634, 141] width 12 height 12
radio input "true"
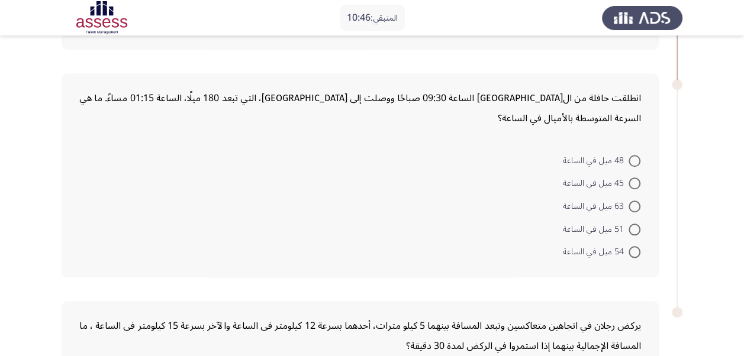
scroll to position [459, 0]
click at [628, 160] on span at bounding box center [634, 160] width 12 height 12
click at [628, 160] on input "48 ميل في الساعة" at bounding box center [634, 160] width 12 height 12
radio input "true"
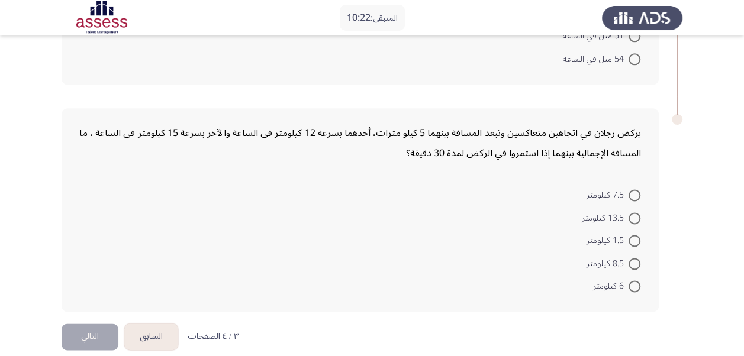
scroll to position [661, 0]
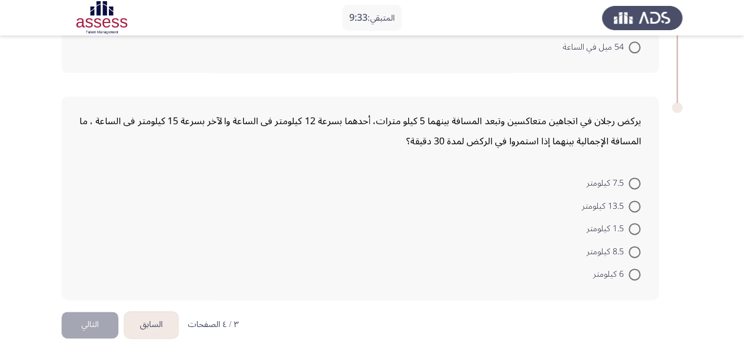
click at [634, 208] on span at bounding box center [634, 207] width 12 height 12
click at [634, 208] on input "13.5 كيلومتر" at bounding box center [634, 207] width 12 height 12
radio input "true"
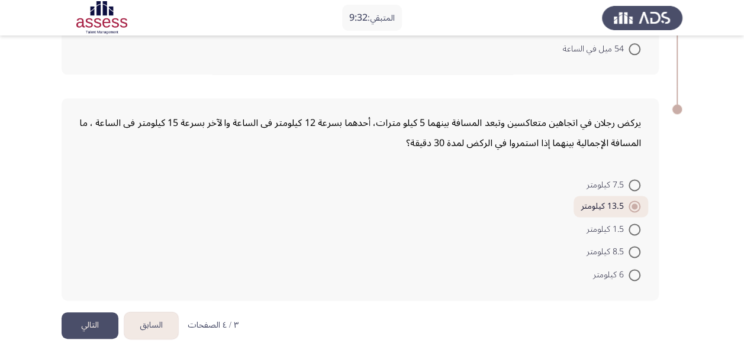
click at [94, 321] on button "التالي" at bounding box center [90, 325] width 57 height 27
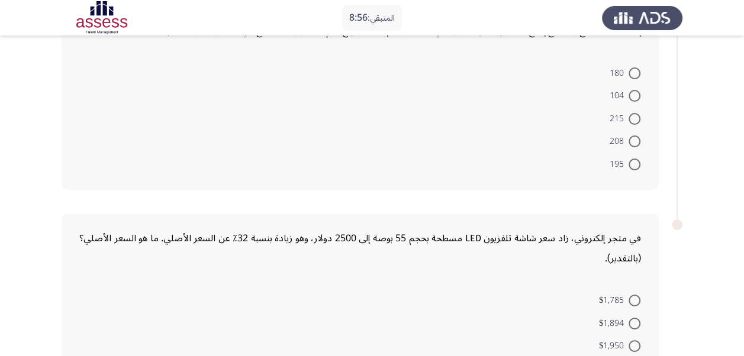
scroll to position [34, 0]
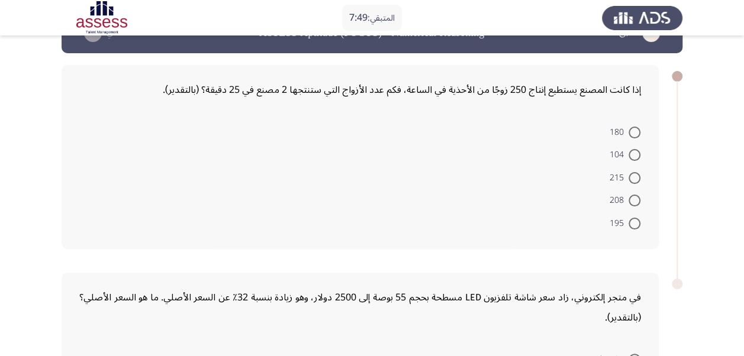
click at [637, 200] on span at bounding box center [634, 201] width 12 height 12
click at [637, 200] on input "208" at bounding box center [634, 201] width 12 height 12
radio input "true"
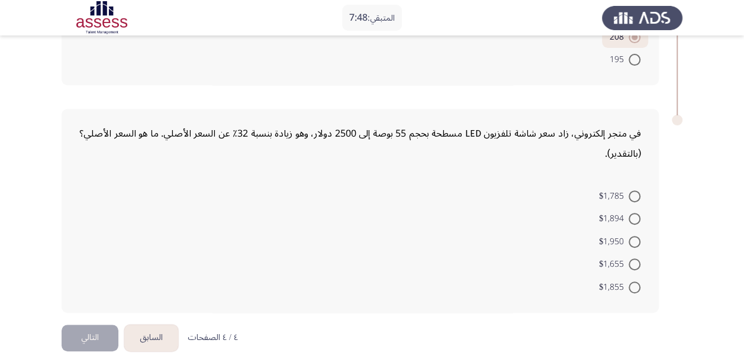
scroll to position [209, 0]
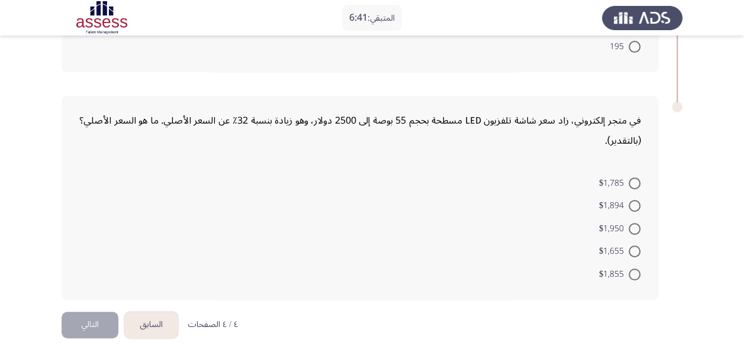
click at [637, 204] on span at bounding box center [634, 206] width 12 height 12
click at [637, 204] on input "$1,894" at bounding box center [634, 206] width 12 height 12
radio input "true"
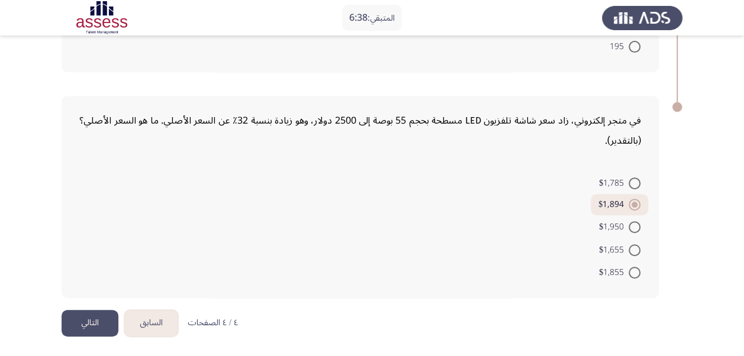
click at [85, 327] on button "التالي" at bounding box center [90, 323] width 57 height 27
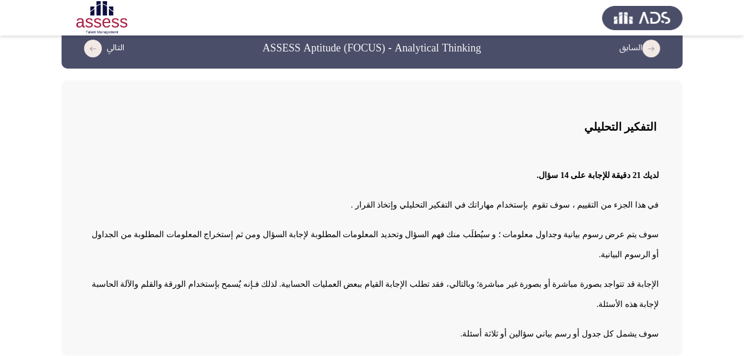
scroll to position [28, 0]
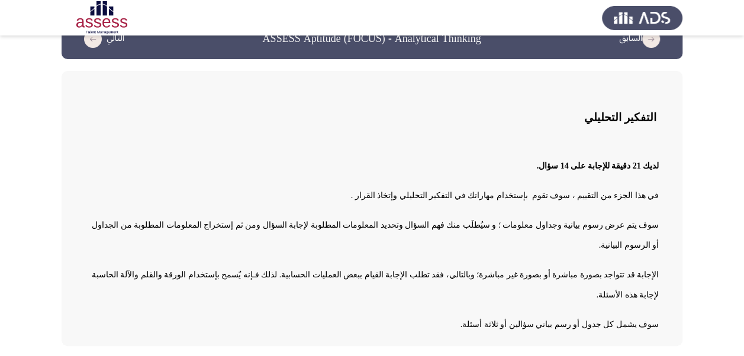
drag, startPoint x: 730, startPoint y: 198, endPoint x: 730, endPoint y: 208, distance: 10.1
click at [730, 208] on app-assessment-container "السابق ASSESS Aptitude (FOCUS) - Analytical Thinking التالي التفكير التحليلي لد…" at bounding box center [372, 182] width 744 height 327
click at [695, 241] on app-assessment-container "السابق ASSESS Aptitude (FOCUS) - Analytical Thinking التالي التفكير التحليلي لد…" at bounding box center [372, 182] width 744 height 327
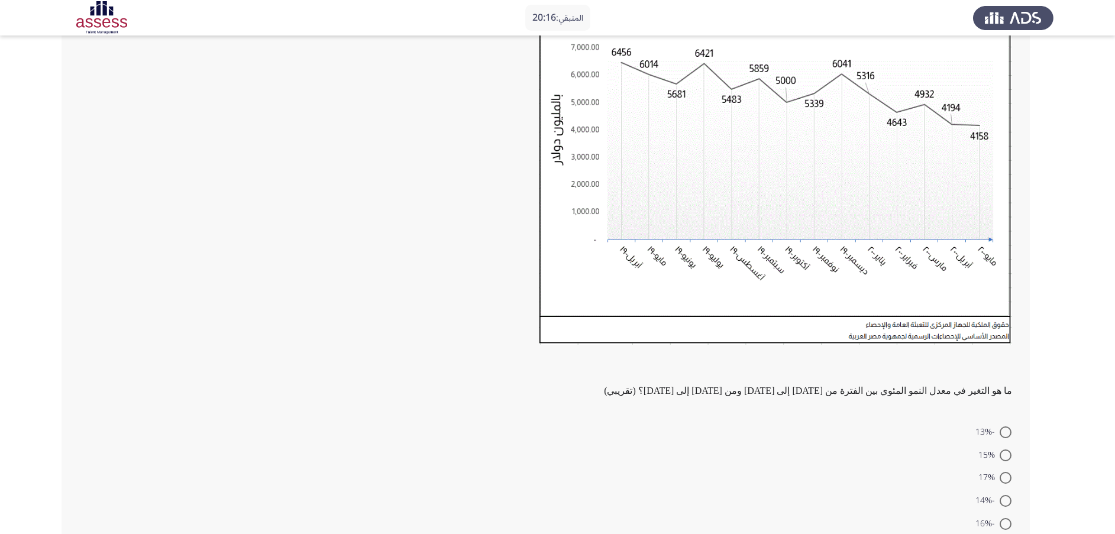
scroll to position [191, 0]
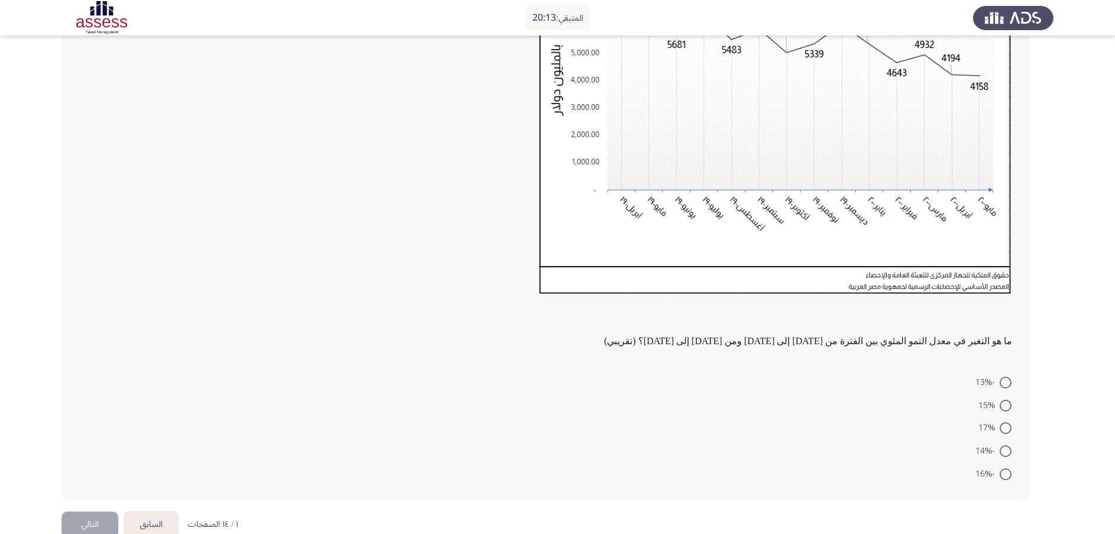
click at [752, 356] on span at bounding box center [1006, 475] width 12 height 12
click at [752, 356] on input "-16%" at bounding box center [1006, 475] width 12 height 12
radio input "true"
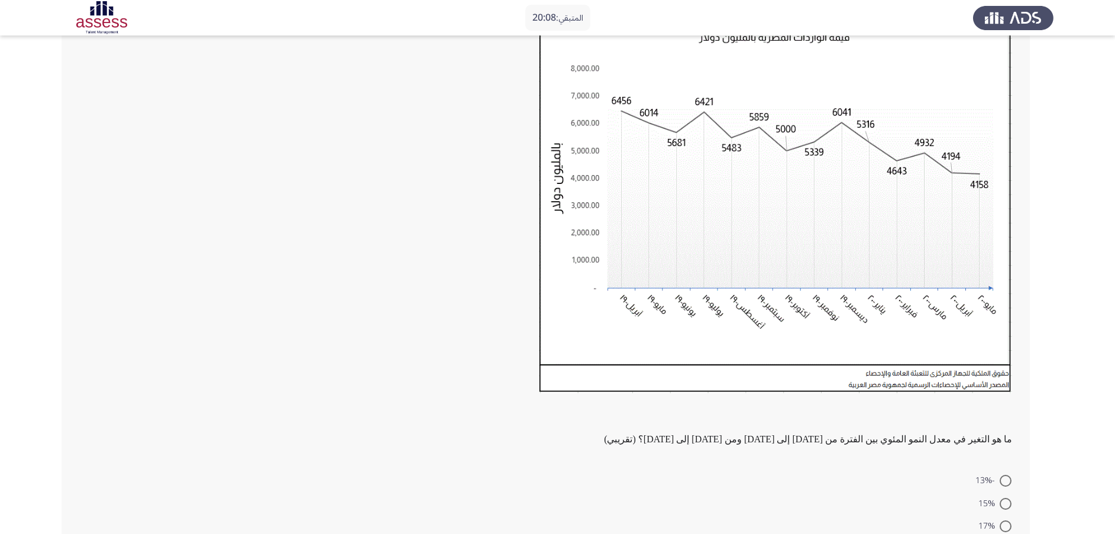
scroll to position [214, 0]
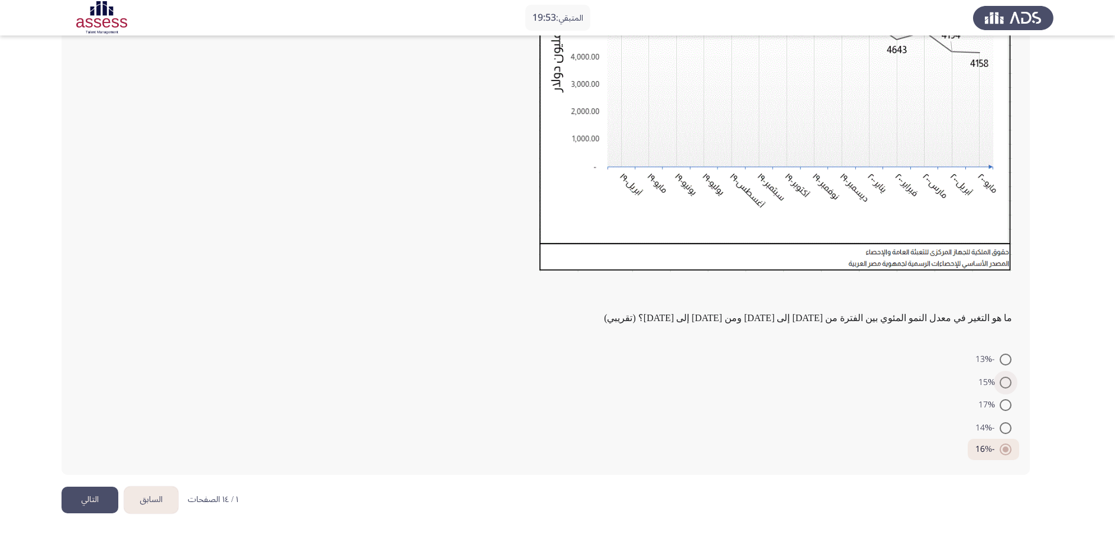
click at [752, 356] on span at bounding box center [1006, 383] width 12 height 12
click at [752, 356] on input "15%" at bounding box center [1006, 383] width 12 height 12
radio input "true"
click at [90, 356] on button "التالي" at bounding box center [90, 500] width 57 height 27
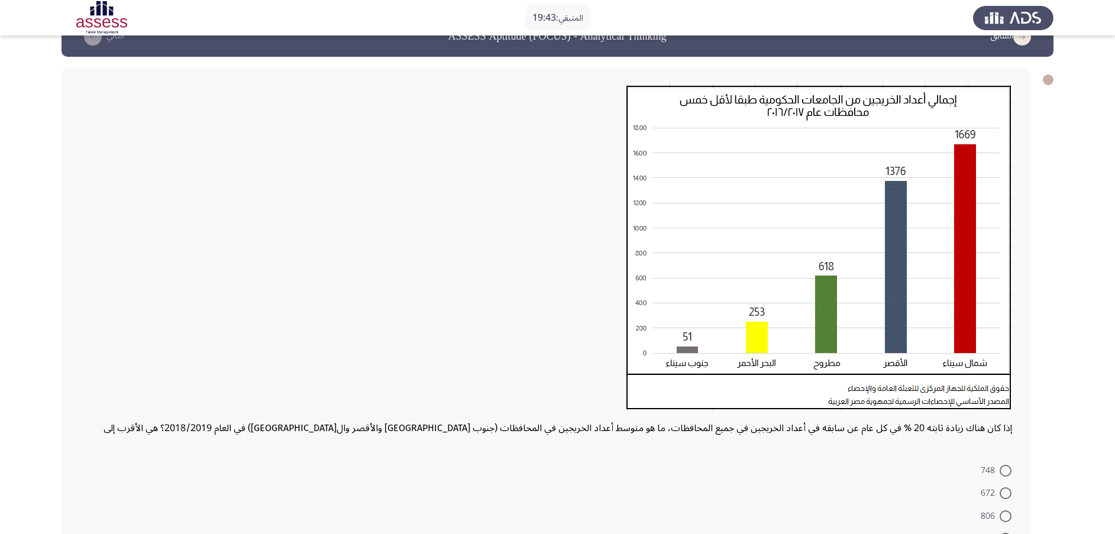
scroll to position [0, 0]
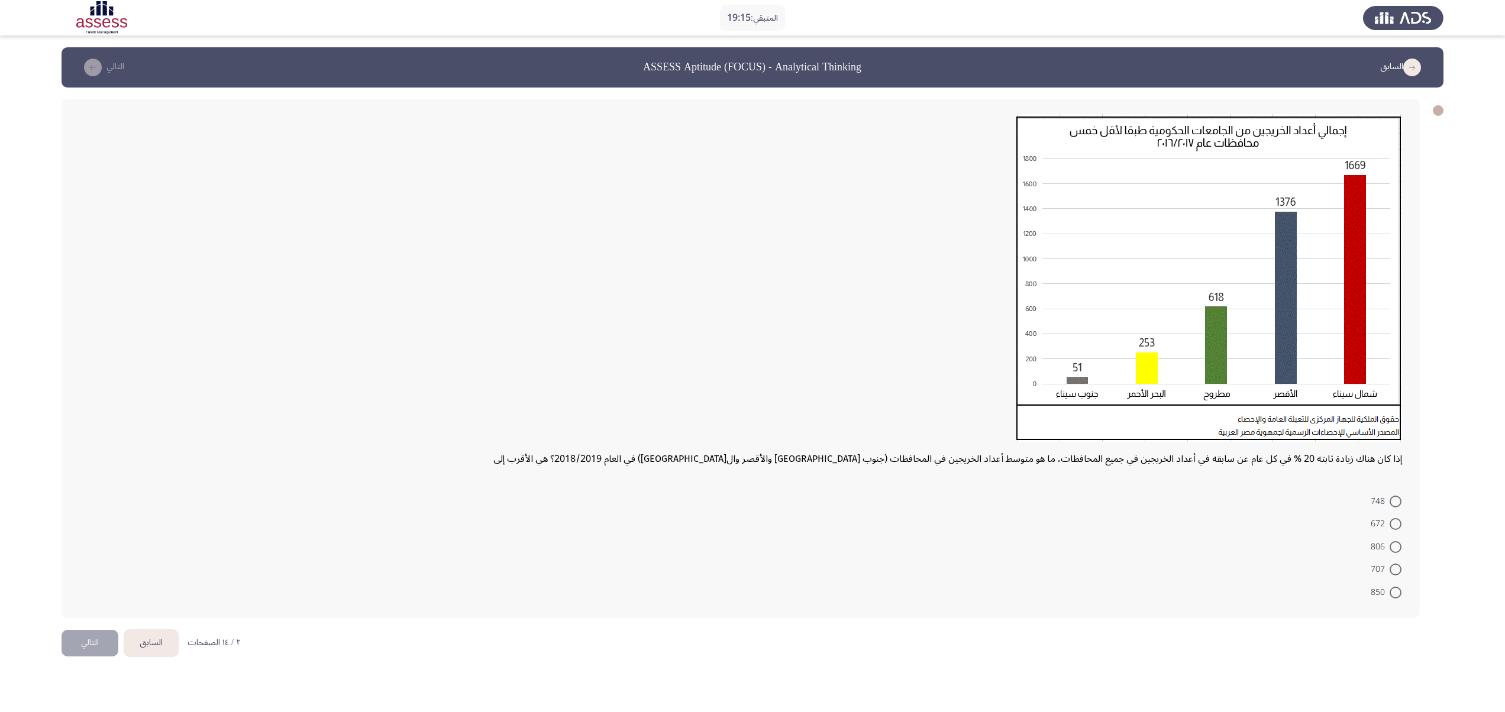
click at [752, 356] on span at bounding box center [1396, 524] width 12 height 12
click at [752, 356] on input "672" at bounding box center [1396, 524] width 12 height 12
radio input "true"
click at [93, 356] on button "التالي" at bounding box center [90, 641] width 57 height 27
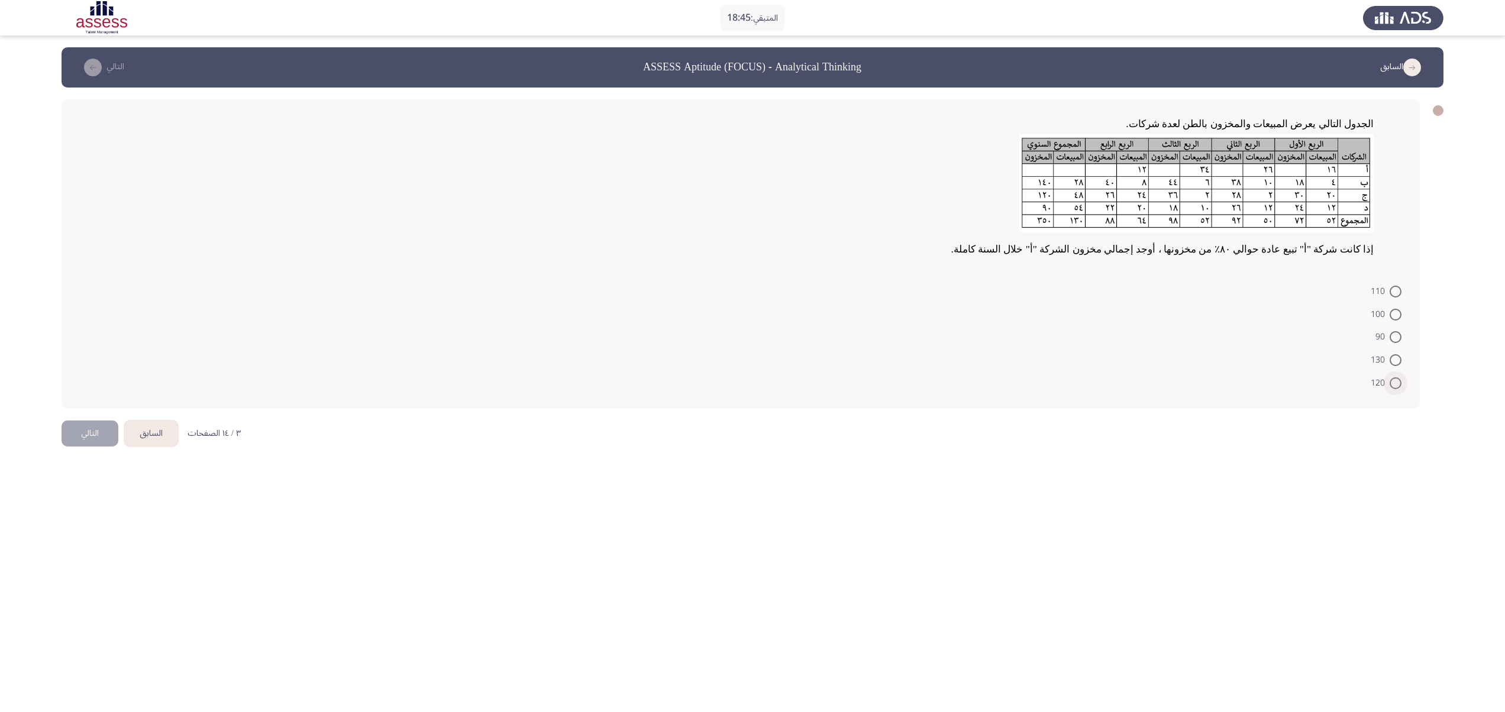
click at [752, 356] on span at bounding box center [1396, 383] width 12 height 12
click at [752, 356] on input "120" at bounding box center [1396, 383] width 12 height 12
radio input "true"
click at [83, 356] on button "التالي" at bounding box center [90, 432] width 57 height 27
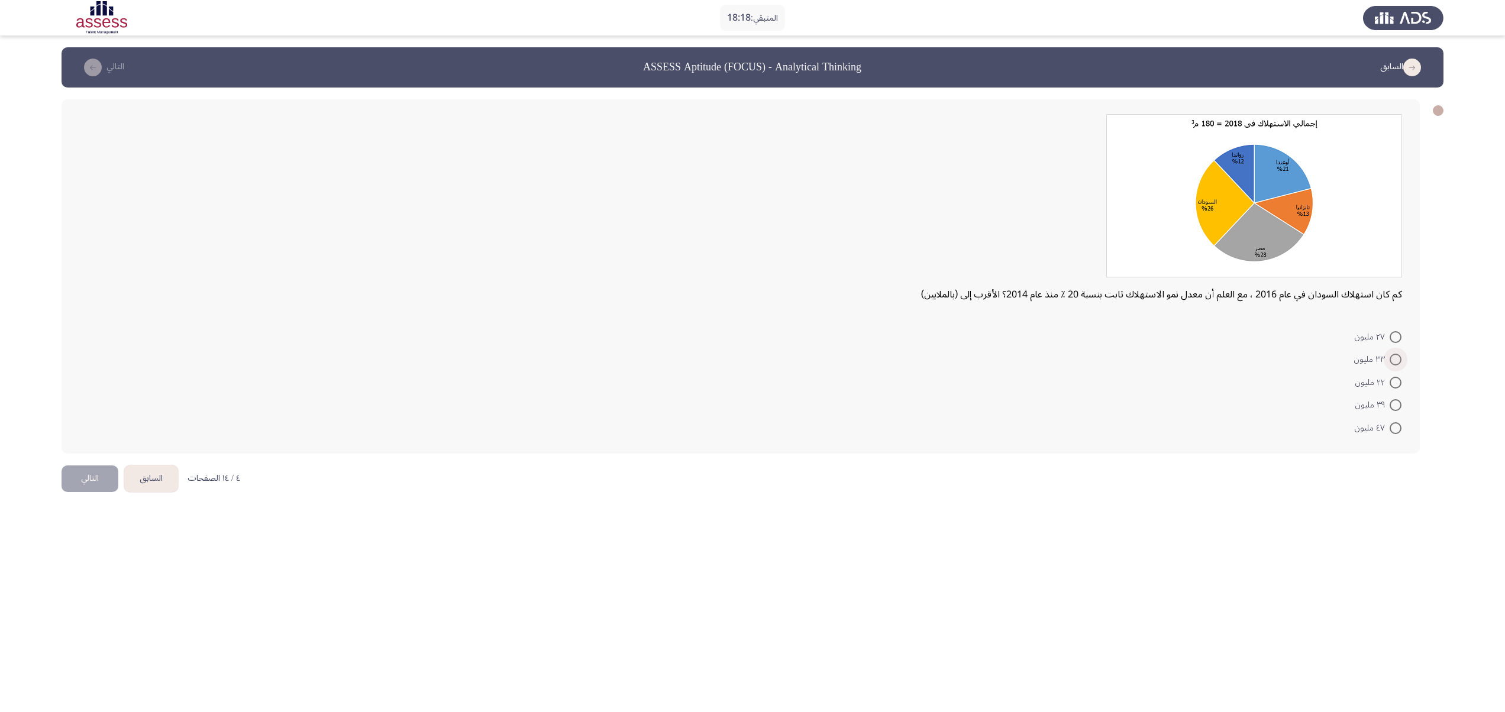
click at [752, 355] on span at bounding box center [1396, 360] width 12 height 12
click at [752, 355] on input "٣٣ مليون" at bounding box center [1396, 360] width 12 height 12
radio input "true"
click at [83, 356] on button "التالي" at bounding box center [90, 477] width 57 height 27
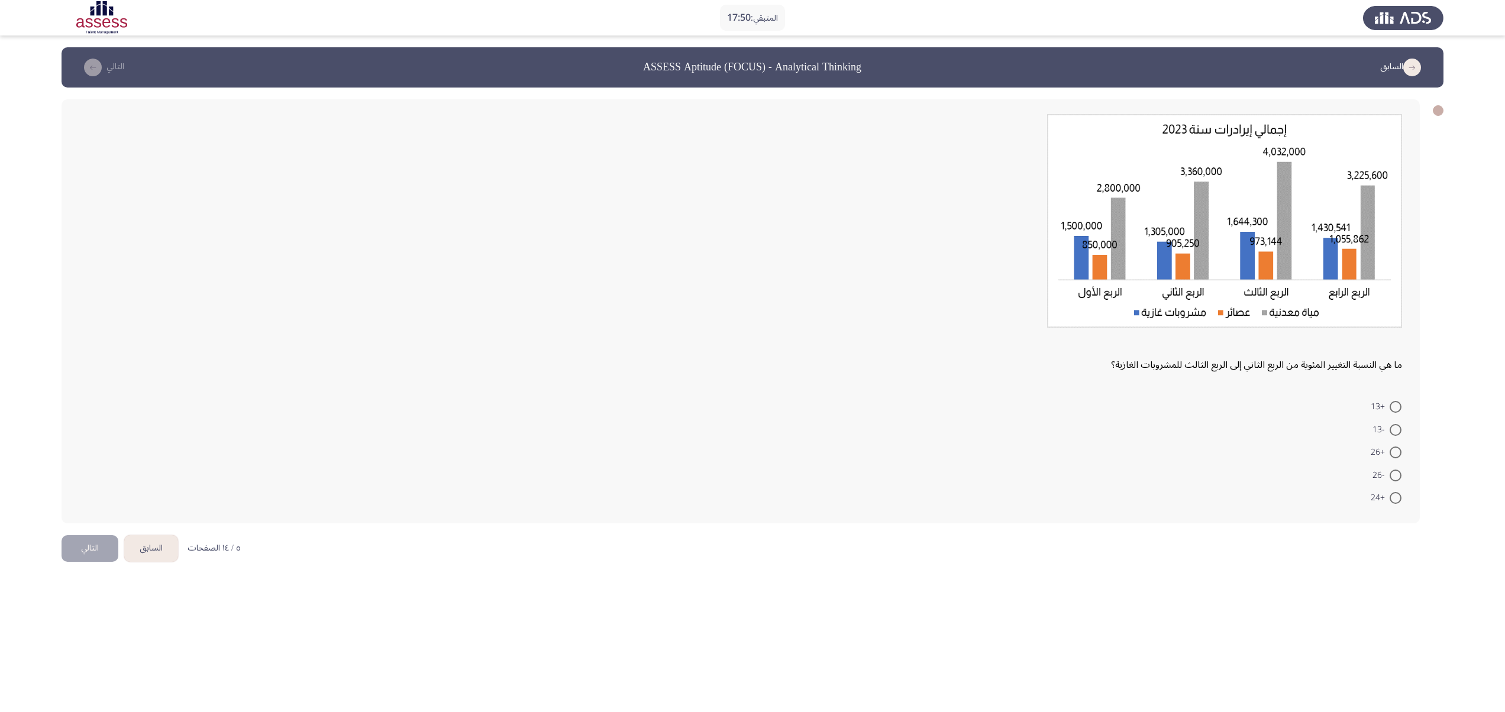
click at [752, 356] on span at bounding box center [1396, 453] width 12 height 12
click at [752, 356] on input "+26" at bounding box center [1396, 453] width 12 height 12
radio input "true"
click at [80, 356] on button "التالي" at bounding box center [90, 547] width 57 height 27
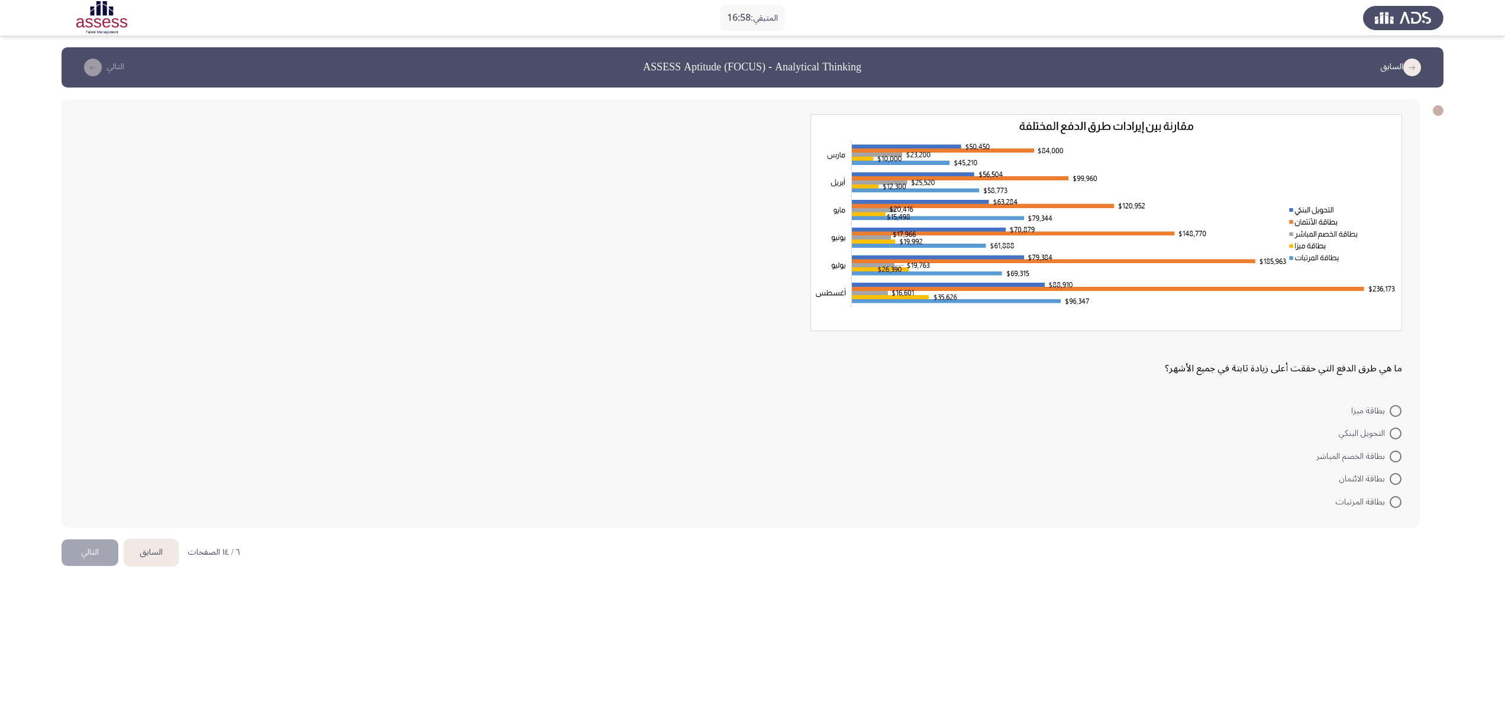
click at [752, 356] on span at bounding box center [1396, 479] width 12 height 12
click at [752, 356] on input "بطاقة الائتمان" at bounding box center [1396, 479] width 12 height 12
radio input "true"
click at [83, 356] on button "التالي" at bounding box center [90, 551] width 57 height 27
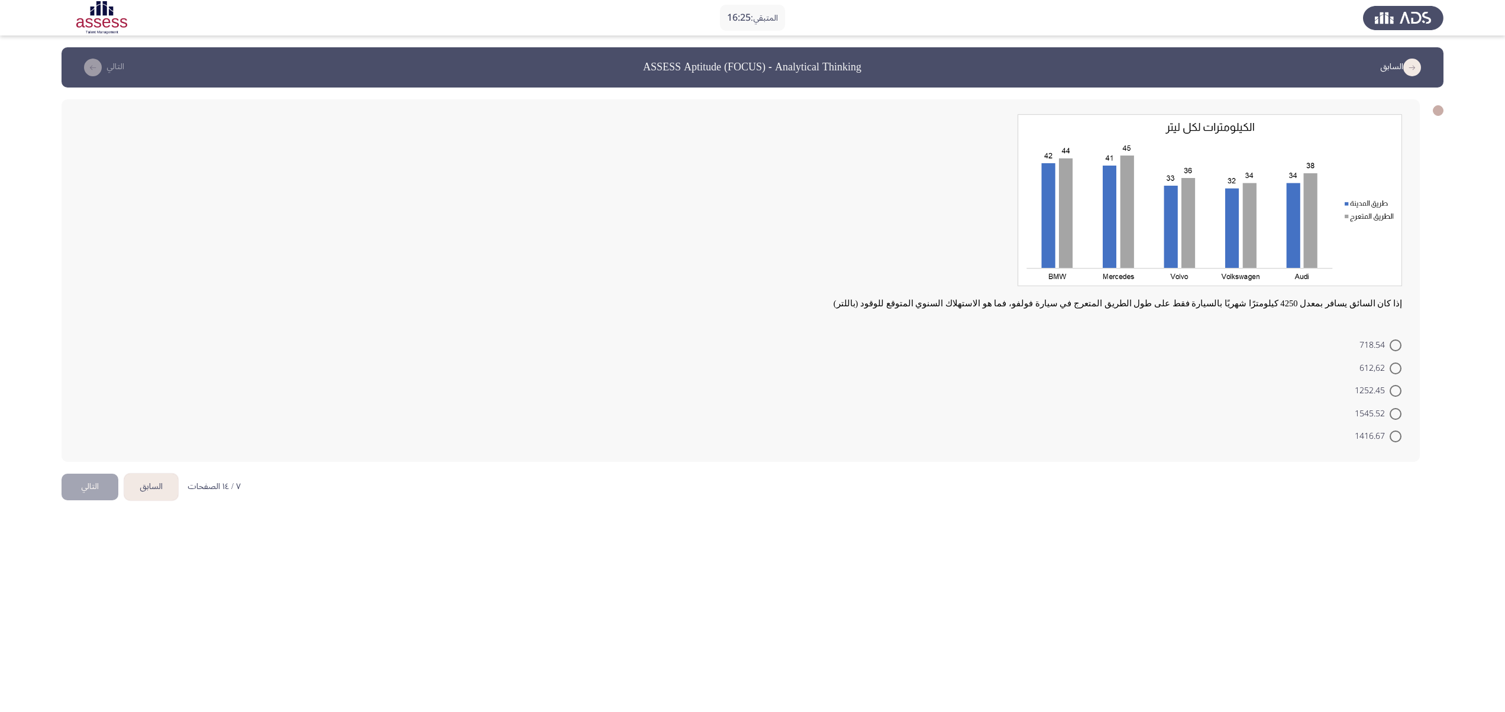
click at [752, 356] on span at bounding box center [1396, 369] width 12 height 12
click at [752, 356] on input "612,62" at bounding box center [1396, 369] width 12 height 12
radio input "true"
click at [85, 356] on button "التالي" at bounding box center [90, 486] width 57 height 27
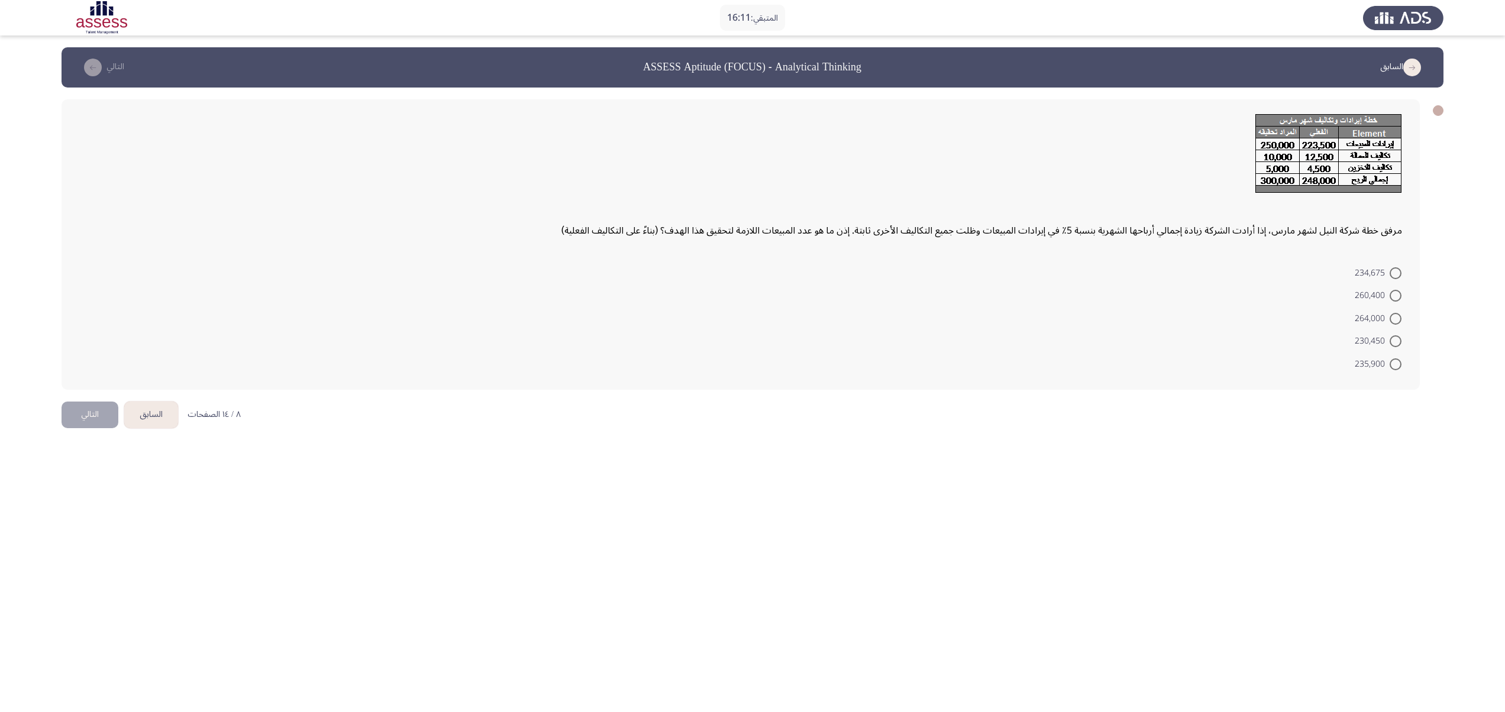
click at [752, 356] on form "234,675 260,400 264,000 230,450 235,900" at bounding box center [740, 318] width 1323 height 114
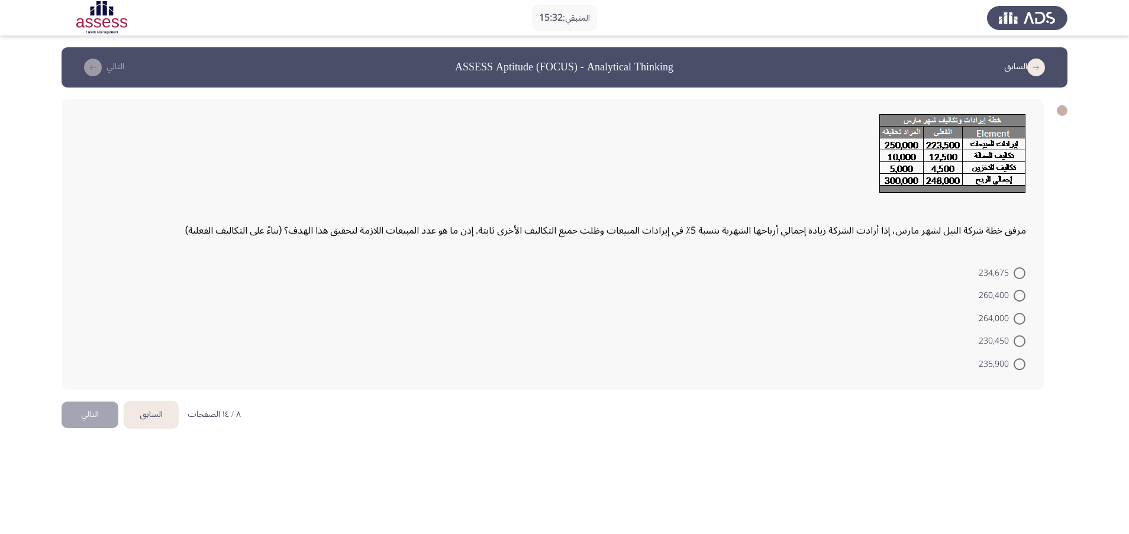
click at [752, 295] on span at bounding box center [1019, 296] width 12 height 12
click at [752, 295] on input "260,400" at bounding box center [1019, 296] width 12 height 12
radio input "true"
click at [94, 356] on button "التالي" at bounding box center [90, 413] width 57 height 27
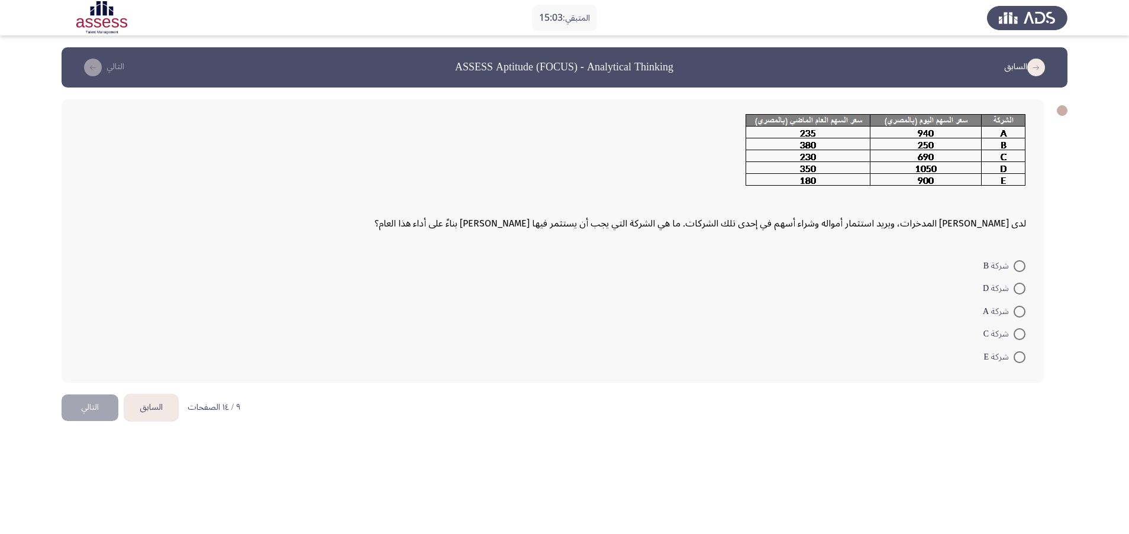
click at [752, 287] on span at bounding box center [1019, 289] width 12 height 12
click at [752, 287] on input "شركة D" at bounding box center [1019, 289] width 12 height 12
radio input "true"
click at [84, 356] on button "التالي" at bounding box center [90, 406] width 57 height 27
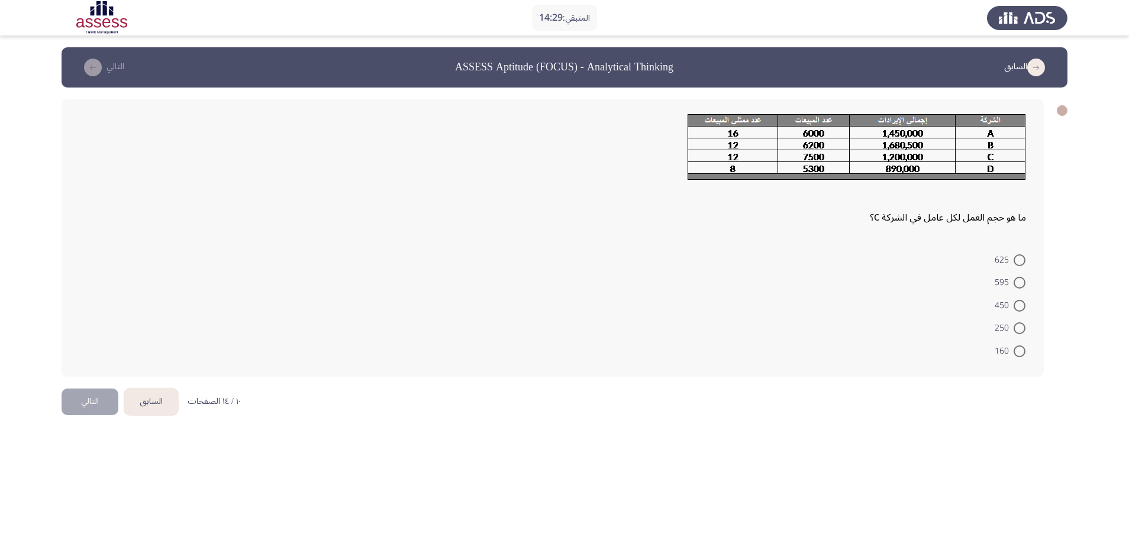
click at [752, 356] on span at bounding box center [1019, 351] width 12 height 12
click at [752, 356] on input "160" at bounding box center [1019, 351] width 12 height 12
radio input "true"
click at [752, 353] on span at bounding box center [1019, 350] width 12 height 12
click at [752, 353] on input "160" at bounding box center [1019, 350] width 12 height 12
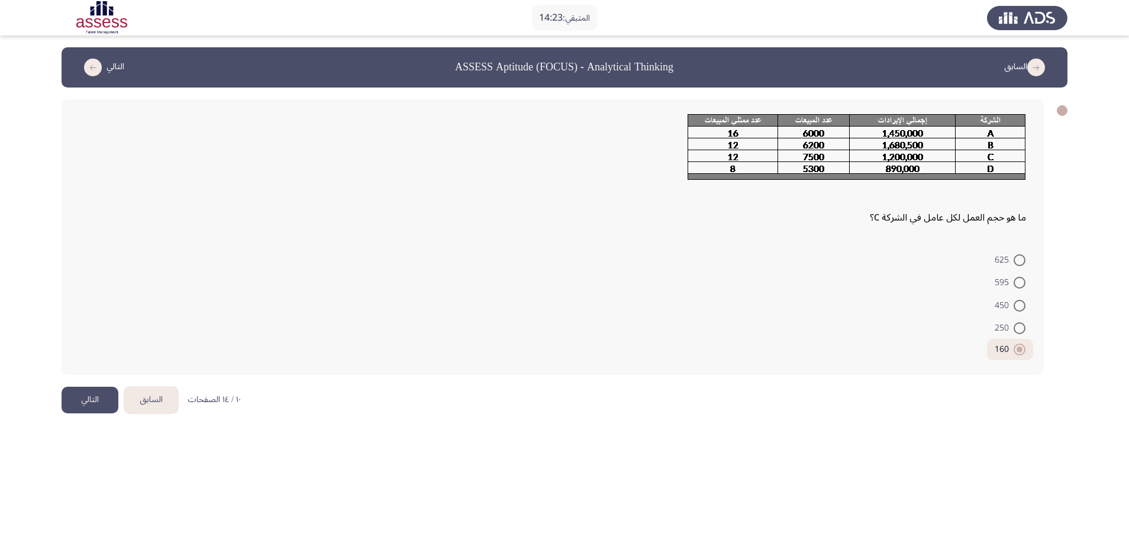
click at [752, 261] on span at bounding box center [1019, 260] width 12 height 12
click at [752, 261] on input "625" at bounding box center [1019, 260] width 12 height 12
radio input "true"
click at [85, 356] on button "التالي" at bounding box center [90, 400] width 57 height 27
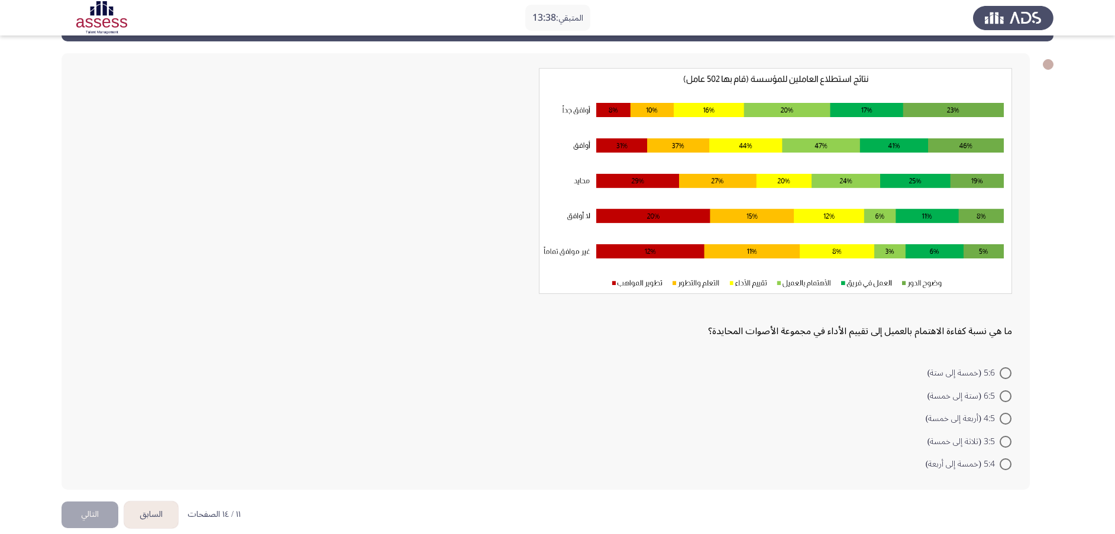
scroll to position [52, 0]
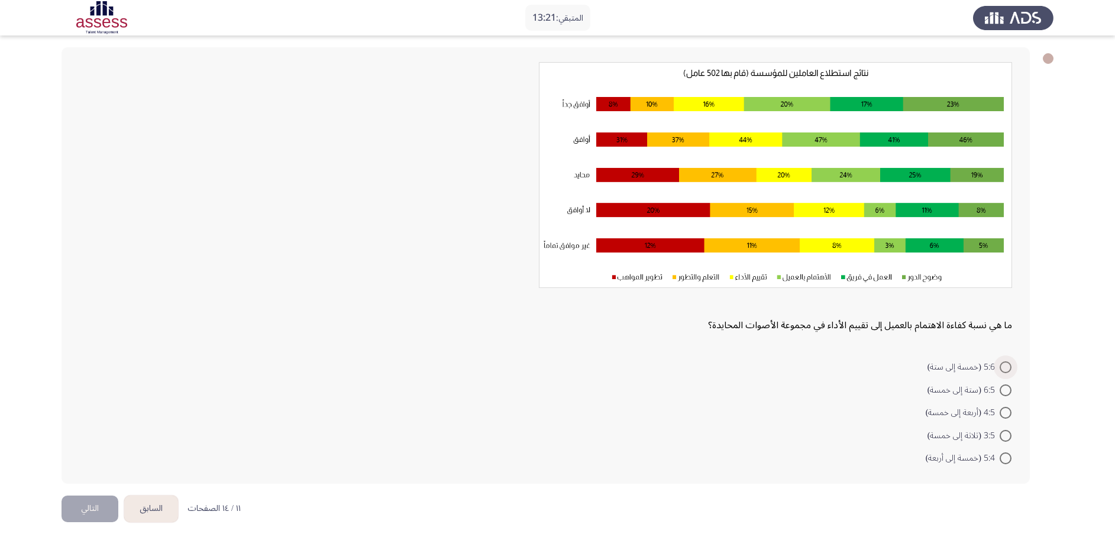
click at [752, 356] on span at bounding box center [1006, 367] width 12 height 12
click at [752, 356] on input "5:6 (خمسة إلى ستة)" at bounding box center [1006, 367] width 12 height 12
radio input "true"
click at [91, 356] on button "التالي" at bounding box center [90, 508] width 57 height 27
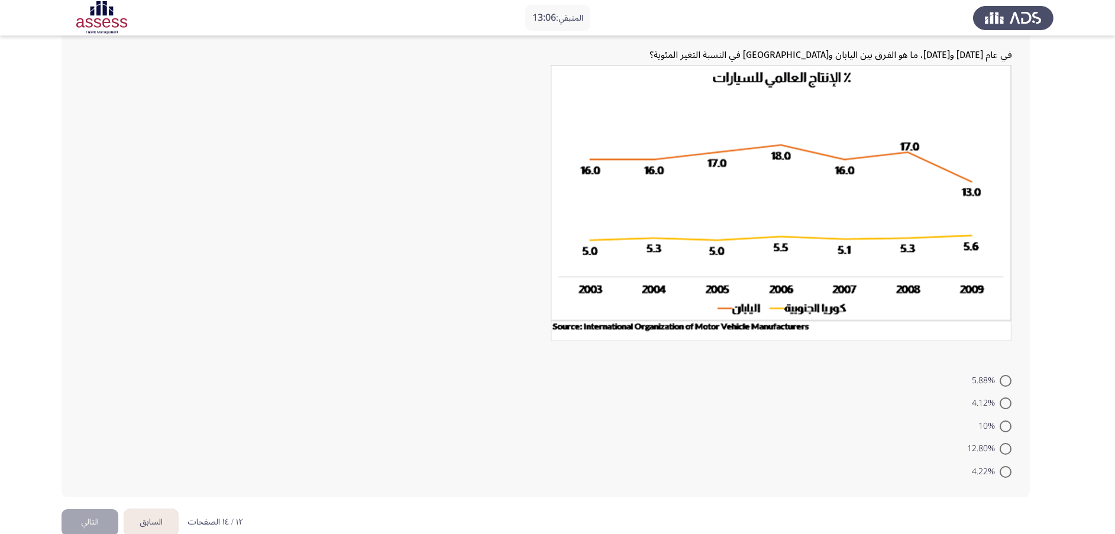
scroll to position [94, 0]
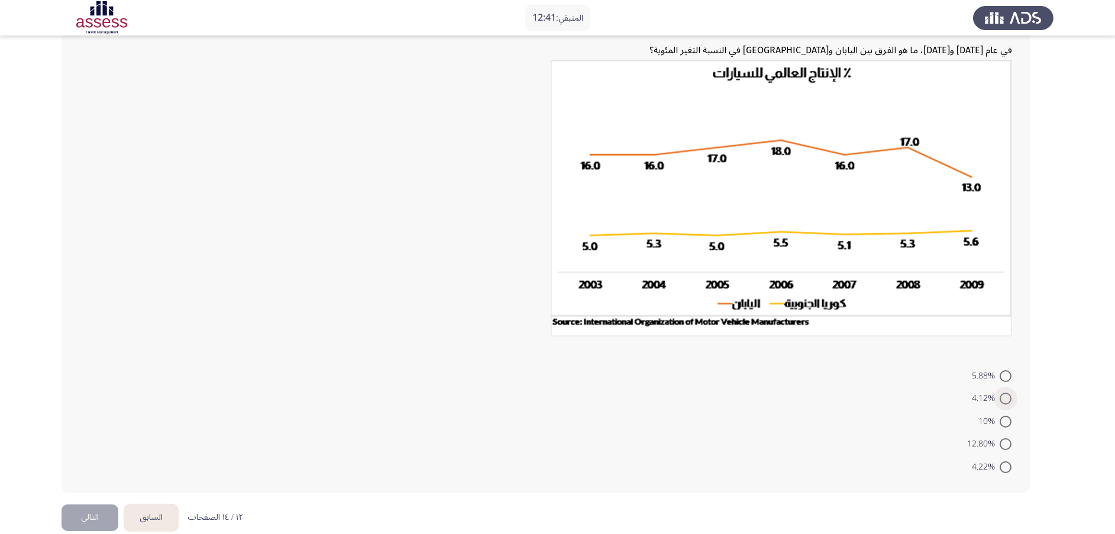
click at [752, 356] on span at bounding box center [1006, 399] width 12 height 12
click at [752, 356] on input "4.12%" at bounding box center [1006, 399] width 12 height 12
radio input "true"
click at [91, 356] on button "التالي" at bounding box center [90, 516] width 57 height 27
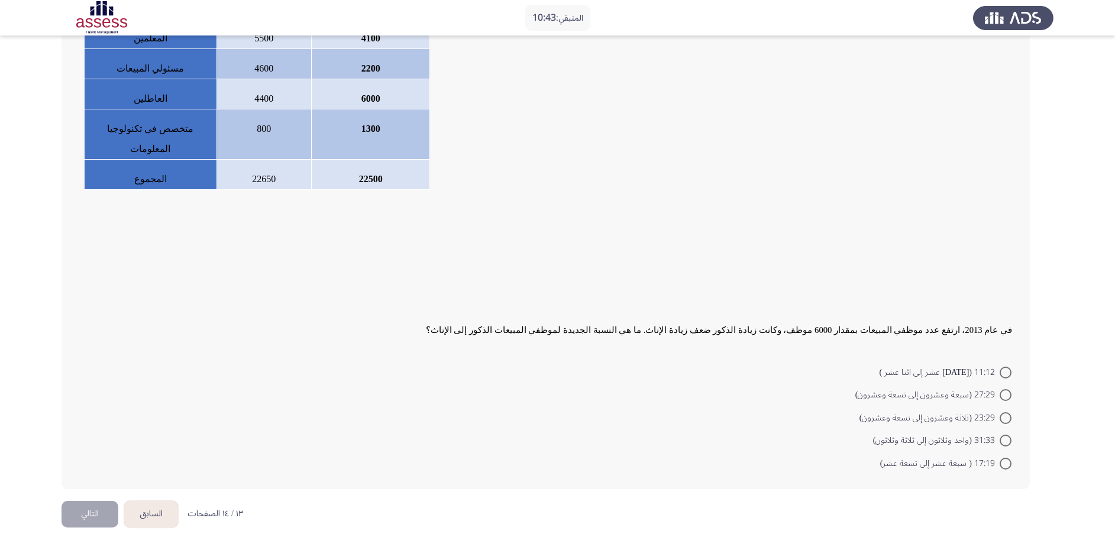
scroll to position [231, 0]
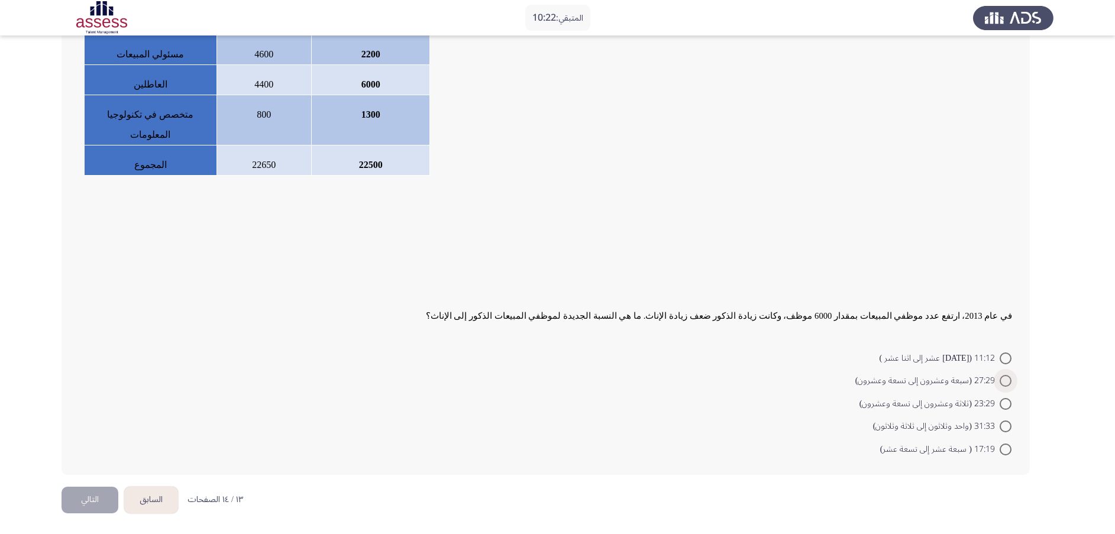
click at [752, 356] on span "27:29 (سبعة وعشرون إلى تسعة وعشرون)" at bounding box center [927, 381] width 144 height 14
click at [752, 356] on input "27:29 (سبعة وعشرون إلى تسعة وعشرون)" at bounding box center [1006, 381] width 12 height 12
radio input "true"
click at [83, 356] on button "التالي" at bounding box center [90, 500] width 57 height 27
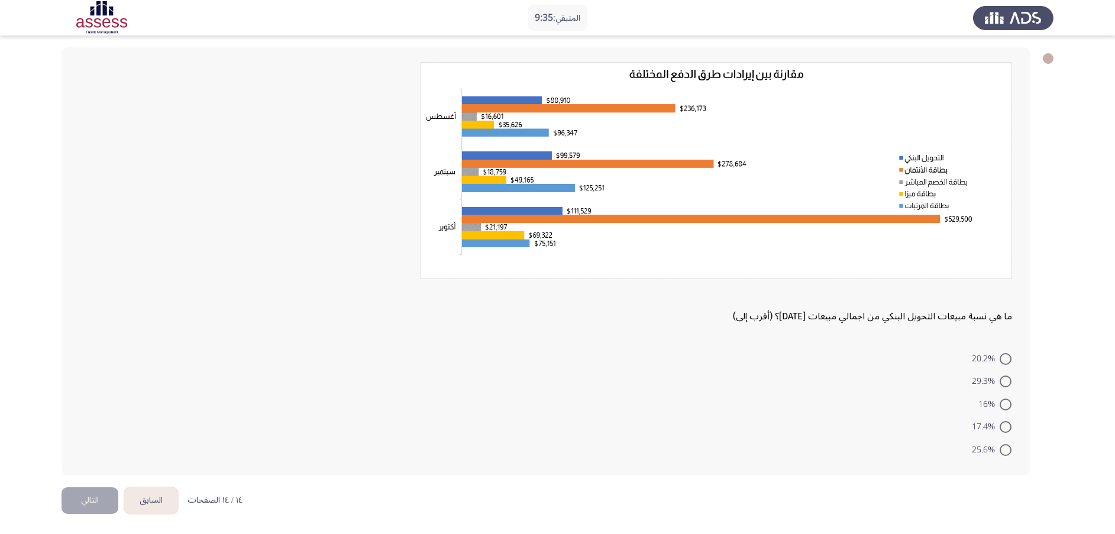
scroll to position [53, 0]
click at [752, 356] on span at bounding box center [1006, 381] width 12 height 12
click at [752, 356] on input "29.3%" at bounding box center [1006, 381] width 12 height 12
radio input "true"
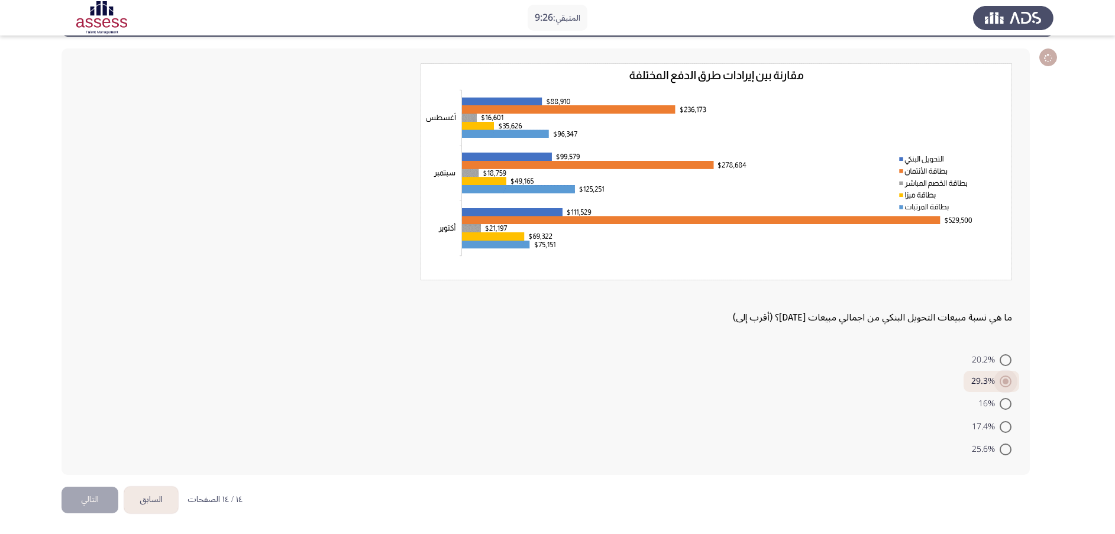
scroll to position [51, 0]
drag, startPoint x: 773, startPoint y: 480, endPoint x: 778, endPoint y: 435, distance: 45.2
click at [752, 356] on div "ما هي نسبة مبيعات التحويل البنكي من اجمالي مبيعات [DATE]؟ (أقرب إلى) 20.2% 29.3…" at bounding box center [558, 262] width 992 height 450
click at [85, 356] on button "التالي" at bounding box center [90, 500] width 57 height 27
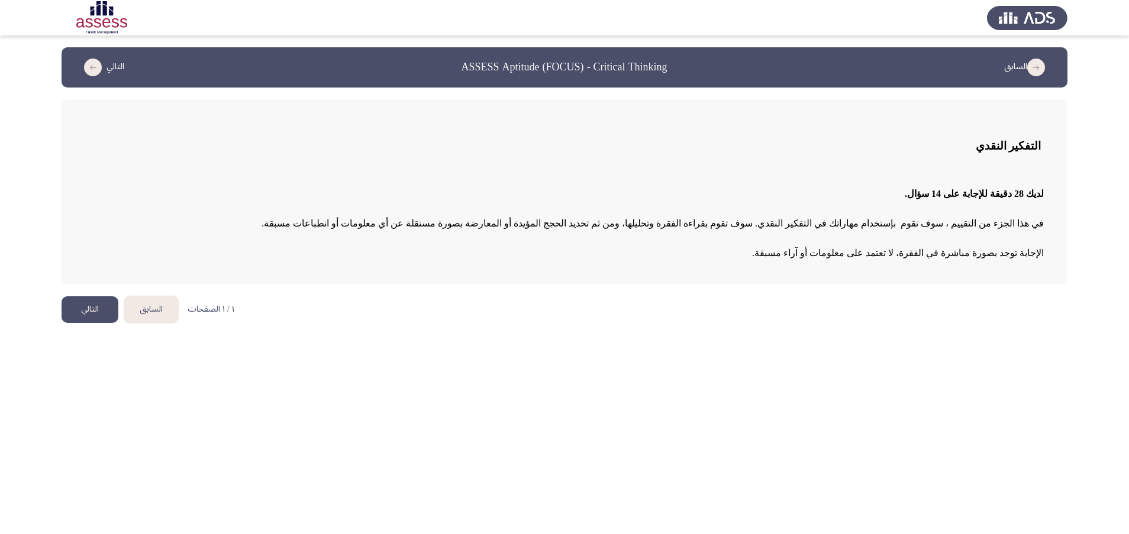
click at [534, 335] on html "السابق ASSESS Aptitude (FOCUS) - Critical Thinking التالي التفكير النقدي لديك 2…" at bounding box center [564, 167] width 1129 height 335
click at [752, 335] on html "السابق ASSESS Aptitude (FOCUS) - Critical Thinking التالي التفكير النقدي لديك 2…" at bounding box center [564, 167] width 1129 height 335
click at [93, 303] on button "التالي" at bounding box center [90, 309] width 57 height 27
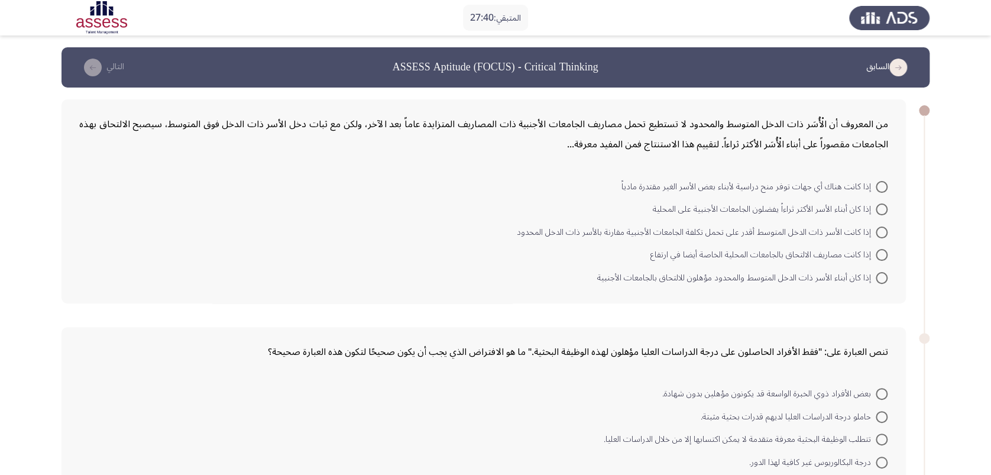
click at [752, 232] on span at bounding box center [882, 233] width 12 height 12
click at [752, 232] on input "إذا كانت الأسر ذات الدخل المتوسط أقدر على تحمل تكلفة الجامعات الأجنبية مقارنة ب…" at bounding box center [882, 233] width 12 height 12
radio input "true"
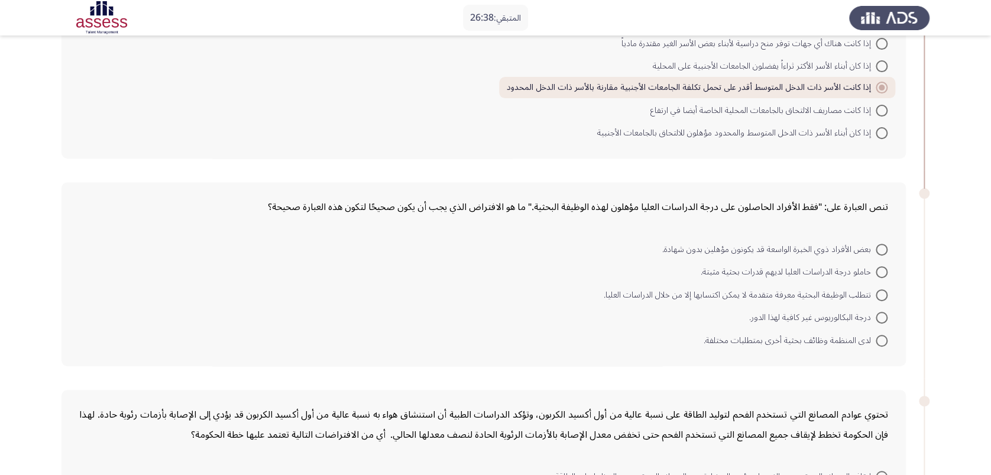
scroll to position [148, 0]
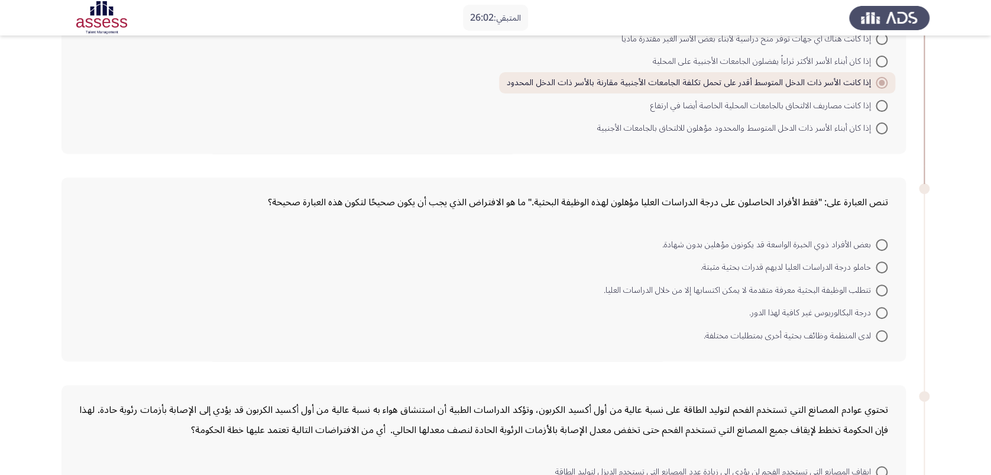
click at [752, 292] on span at bounding box center [882, 291] width 12 height 12
click at [752, 292] on input "تتطلب الوظيفة البحثية معرفة متقدمة لا يمكن اكتسابها إلا من خلال الدراسات العليا." at bounding box center [882, 291] width 12 height 12
radio input "true"
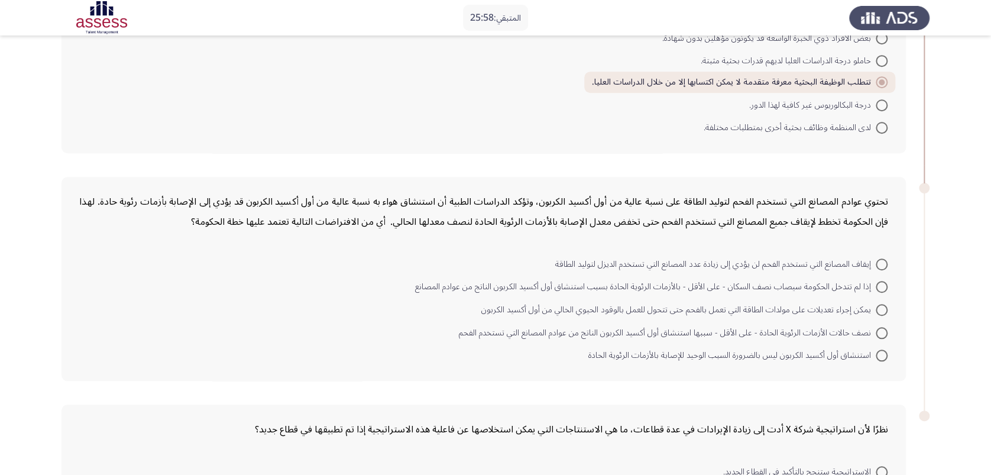
scroll to position [363, 0]
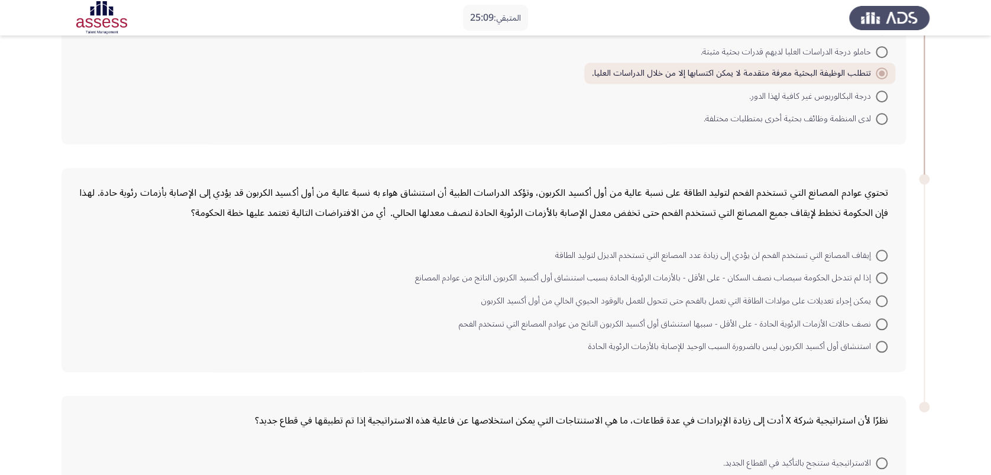
click at [752, 276] on span at bounding box center [882, 278] width 12 height 12
click at [752, 276] on input "إذا لم تتدخل الحكومة سيصاب نصف السكان - على الأقل - بالأزمات الرئوية الحادة بسب…" at bounding box center [882, 278] width 12 height 12
radio input "true"
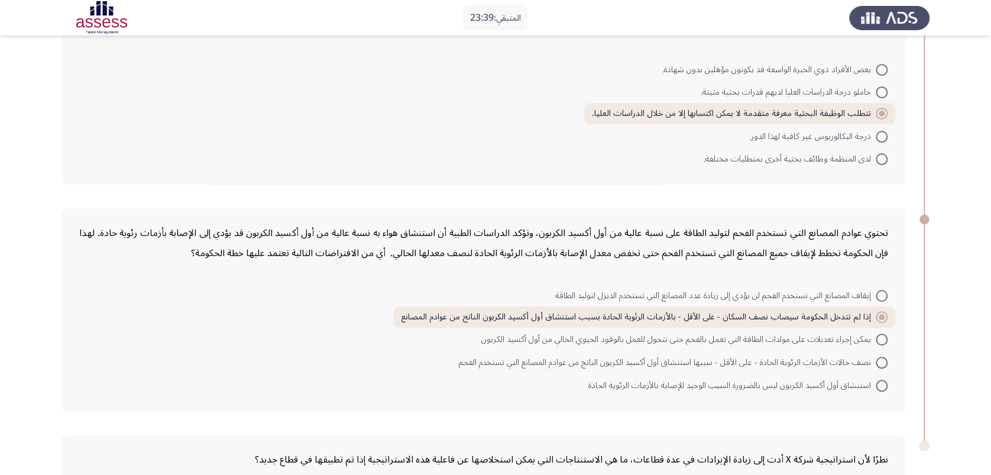
scroll to position [478, 0]
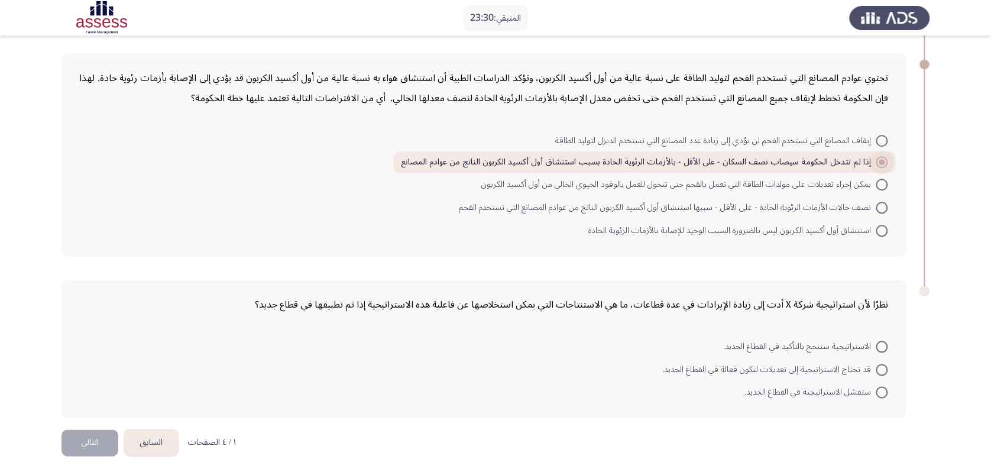
click at [733, 162] on span "إذا لم تتدخل الحكومة سيصاب نصف السكان - على الأقل - بالأزمات الرئوية الحادة بسب…" at bounding box center [638, 162] width 475 height 14
click at [752, 162] on input "إذا لم تتدخل الحكومة سيصاب نصف السكان - على الأقل - بالأزمات الرئوية الحادة بسب…" at bounding box center [882, 162] width 12 height 12
click at [752, 356] on span at bounding box center [882, 370] width 12 height 12
click at [752, 356] on input "قد تحتاج الاستراتيجية إلى تعديلات لتكون فعالة في القطاع الجديد." at bounding box center [882, 370] width 12 height 12
radio input "true"
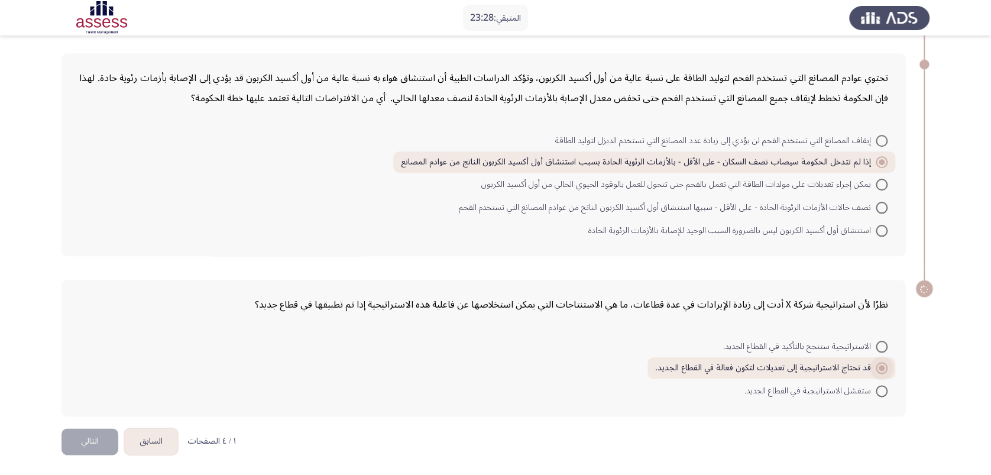
scroll to position [476, 0]
click at [82, 356] on button "التالي" at bounding box center [90, 443] width 57 height 27
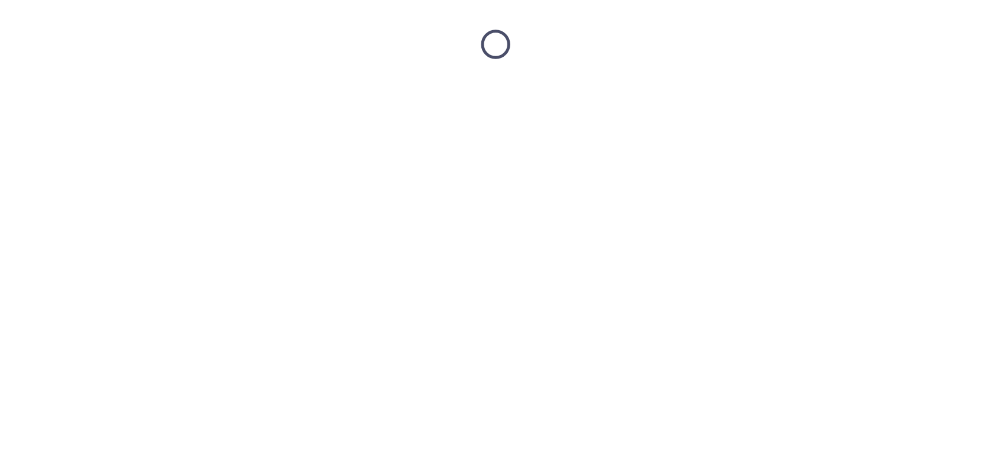
scroll to position [0, 0]
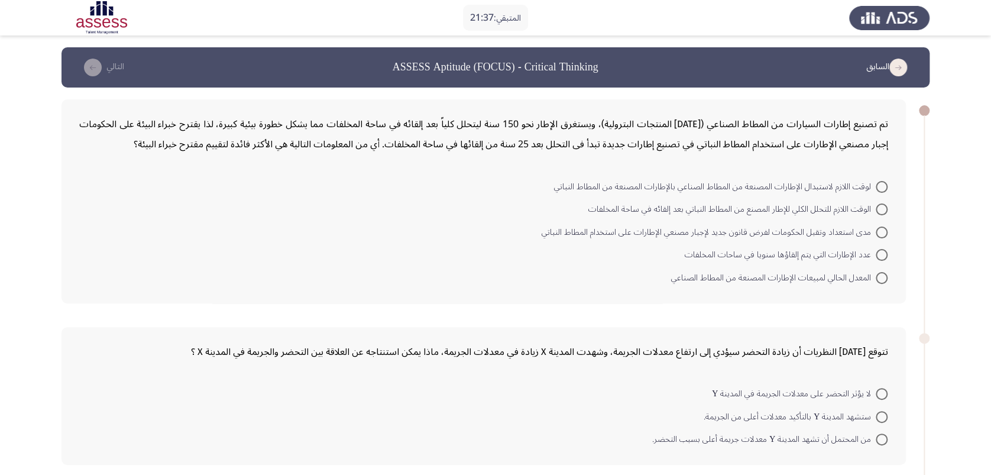
click at [752, 208] on span at bounding box center [882, 210] width 12 height 12
click at [752, 208] on input "الوقت اللازم للتحلل الكلي للإطار المصنع من المطاط النباتي بعد إلقائه في ساحة ال…" at bounding box center [882, 210] width 12 height 12
radio input "true"
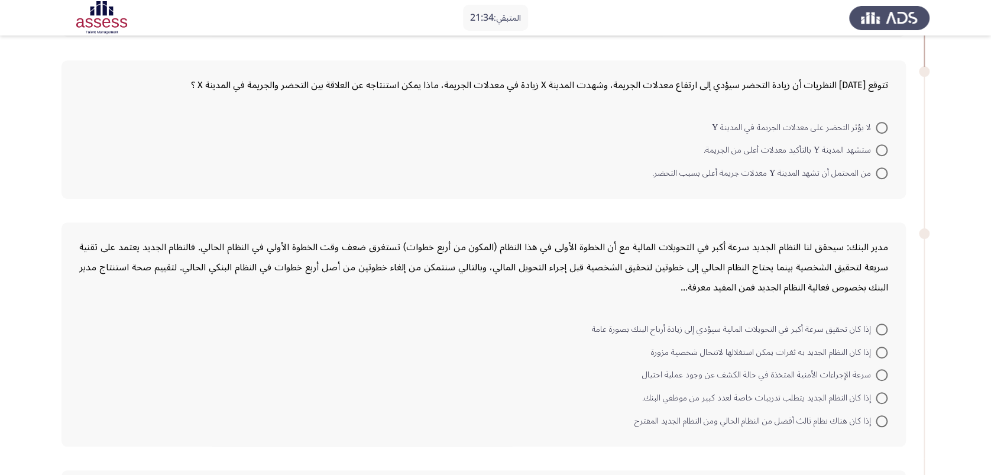
scroll to position [266, 0]
click at [752, 168] on span at bounding box center [882, 173] width 12 height 12
click at [752, 168] on input "من المحتمل أن تشهد المدينة Y معدلات جريمة أعلى بسبب التحضر." at bounding box center [882, 173] width 12 height 12
radio input "true"
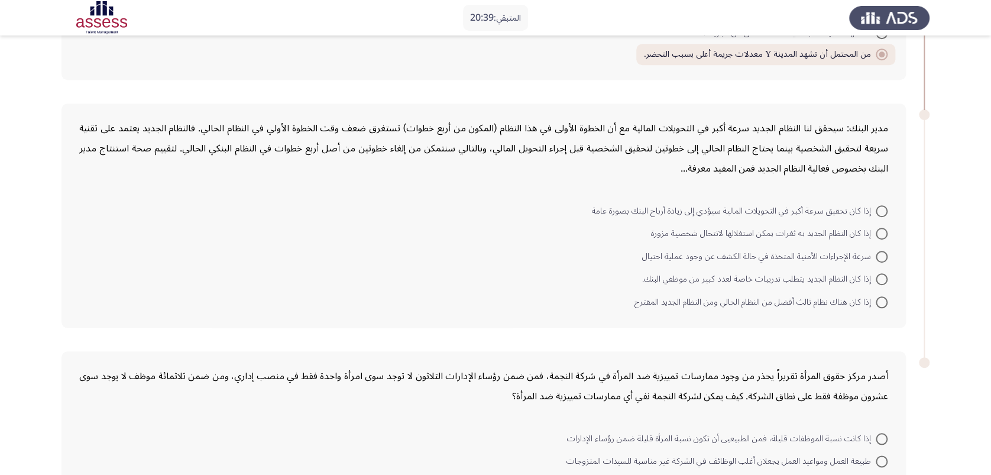
scroll to position [388, 0]
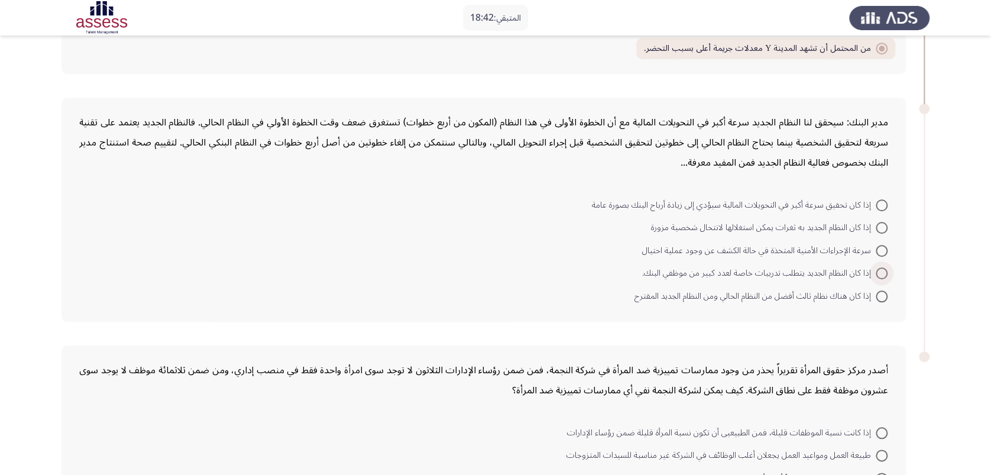
click at [752, 274] on span at bounding box center [882, 273] width 12 height 12
click at [752, 274] on input "إذا كان النظام الجديد يتطلب تدريبات خاصة لعدد كبير من موظفي البنك." at bounding box center [882, 273] width 12 height 12
radio input "true"
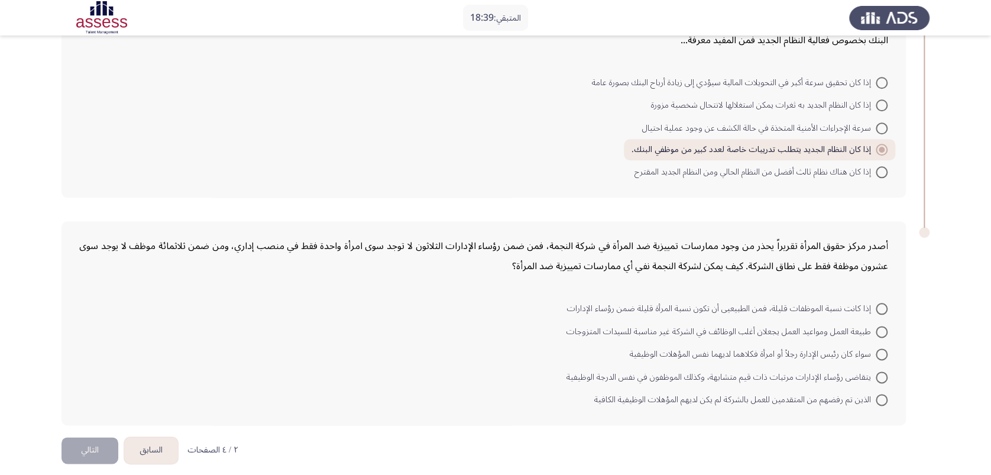
scroll to position [518, 0]
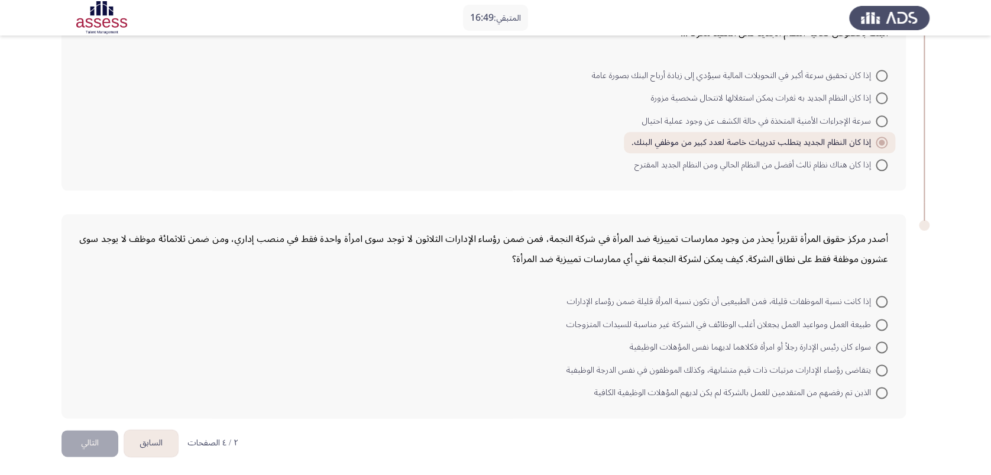
click at [752, 302] on span at bounding box center [882, 302] width 12 height 12
click at [752, 302] on input "إذا كانت نسبة الموظفات قليلة، فمن الطبيعيى أن تكون نسبة المرأة قليلة ضمن رؤساء …" at bounding box center [882, 302] width 12 height 12
radio input "true"
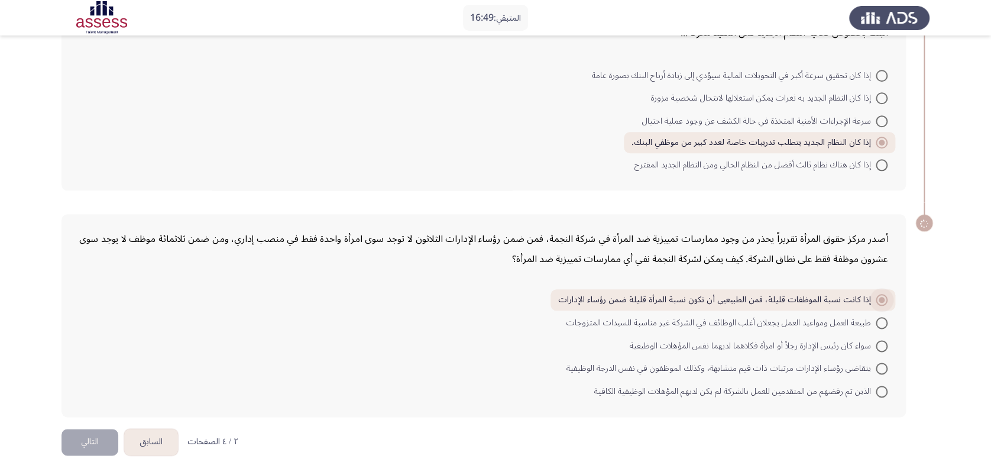
scroll to position [516, 0]
click at [86, 356] on button "التالي" at bounding box center [90, 444] width 57 height 27
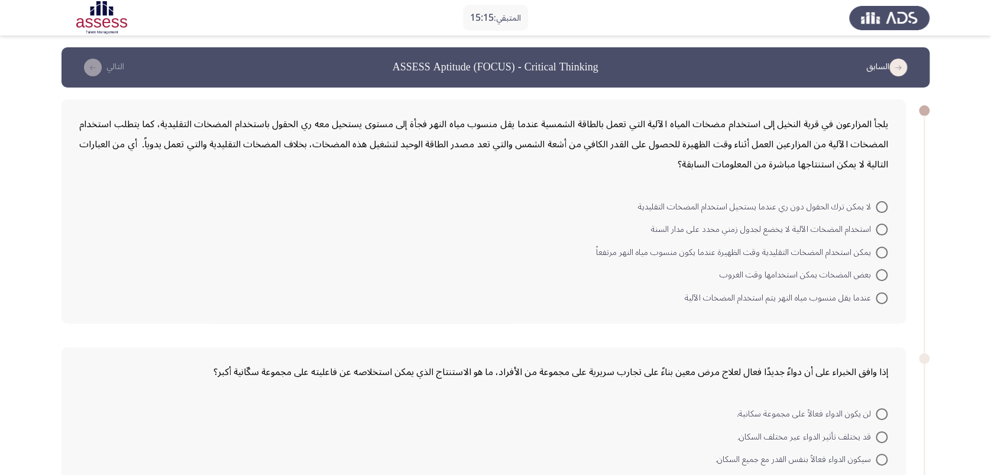
click at [752, 230] on span at bounding box center [882, 230] width 12 height 12
click at [752, 230] on input "استخدام المضخات الآلية لا يخضع لجدول زمني محدد على مدار السنة" at bounding box center [882, 230] width 12 height 12
radio input "true"
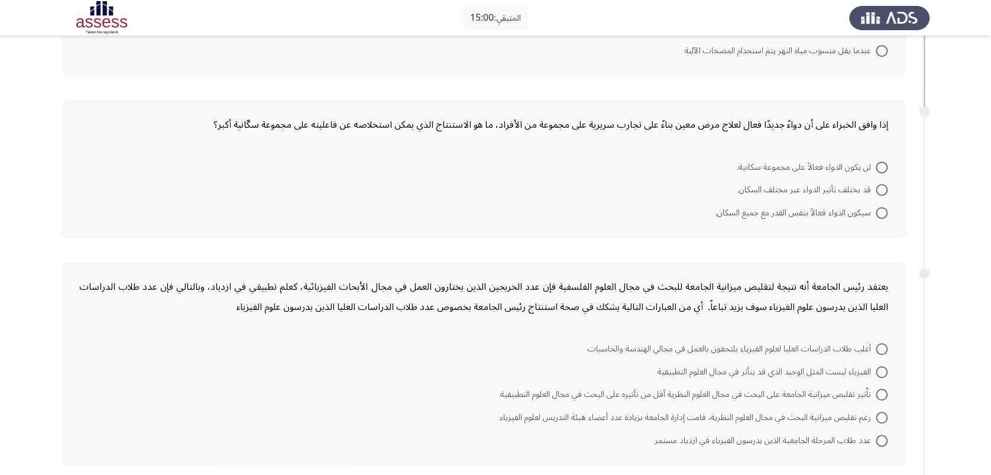
scroll to position [250, 0]
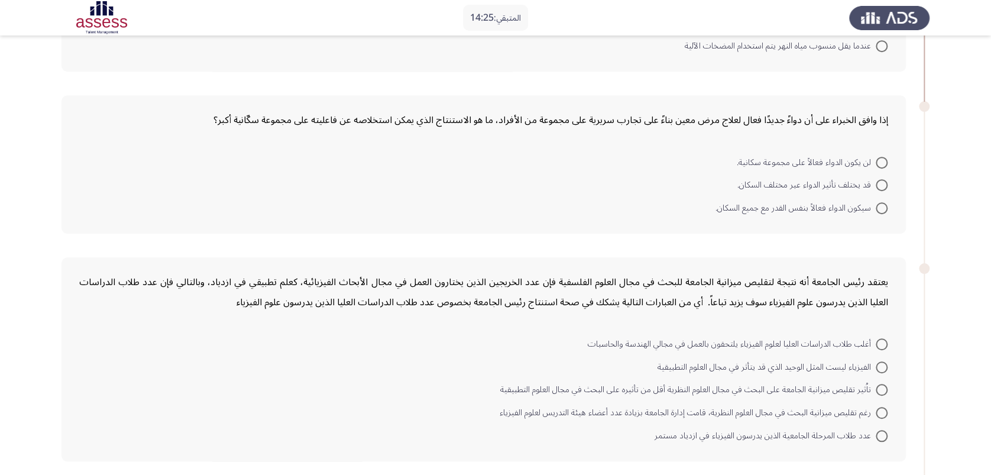
click at [752, 176] on mat-radio-button "قد يختلف تأثير الدواء عبر مختلف السكان." at bounding box center [813, 184] width 166 height 23
click at [752, 179] on span at bounding box center [882, 185] width 12 height 12
click at [752, 179] on input "قد يختلف تأثير الدواء عبر مختلف السكان." at bounding box center [882, 185] width 12 height 12
radio input "true"
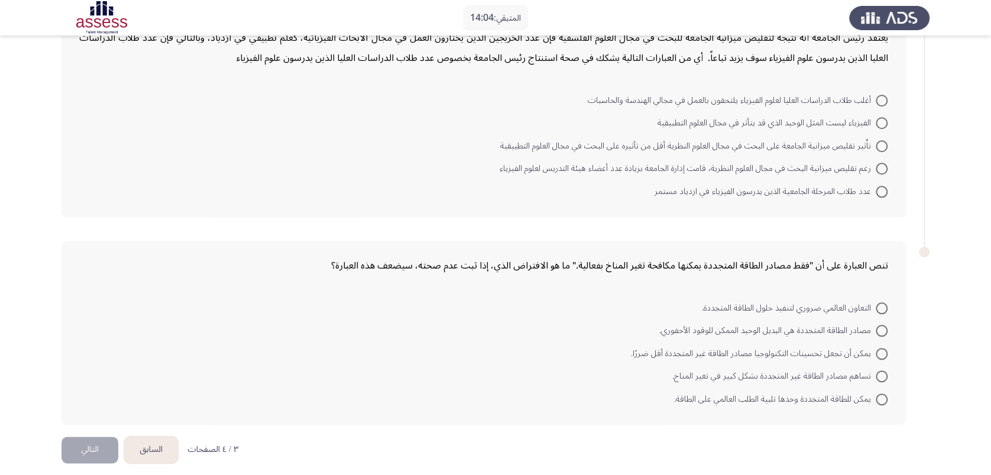
scroll to position [499, 0]
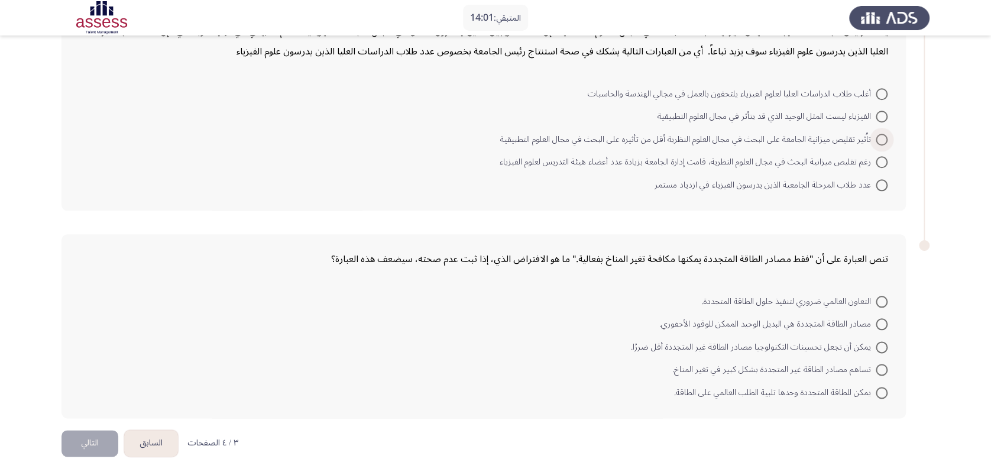
click at [752, 135] on span at bounding box center [882, 140] width 12 height 12
click at [752, 135] on input "تاُثير تقليص ميزانية الجامعة على البحث في مجال العلوم النظرية أقل من تأثيره على…" at bounding box center [882, 140] width 12 height 12
radio input "true"
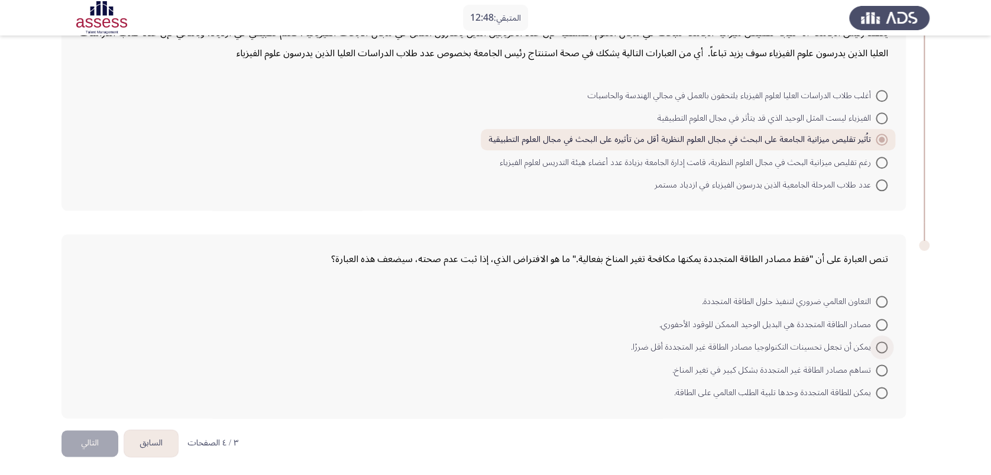
click at [752, 343] on span at bounding box center [882, 347] width 12 height 12
click at [752, 343] on input "يمكن أن تجعل تحسينات التكنولوجيا مصادر الطاقة غير المتجددة أقل ضررًا." at bounding box center [882, 347] width 12 height 12
radio input "true"
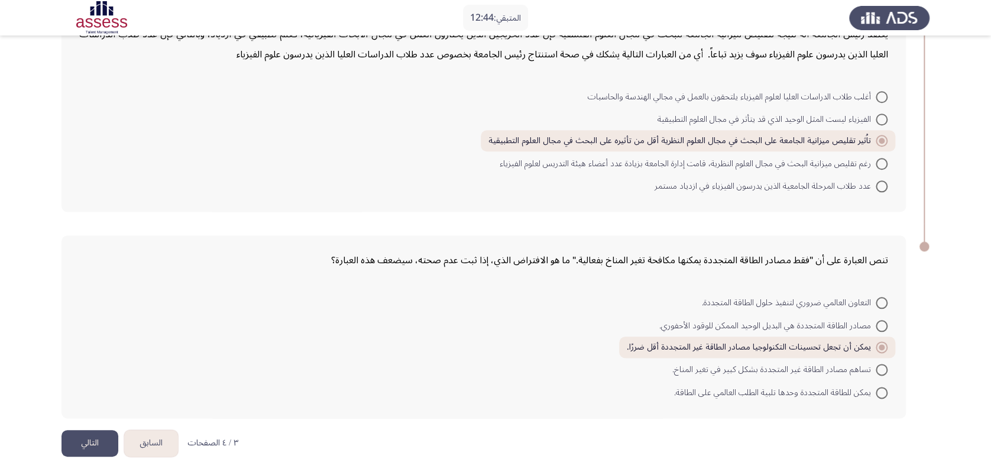
click at [89, 356] on button "التالي" at bounding box center [90, 443] width 57 height 27
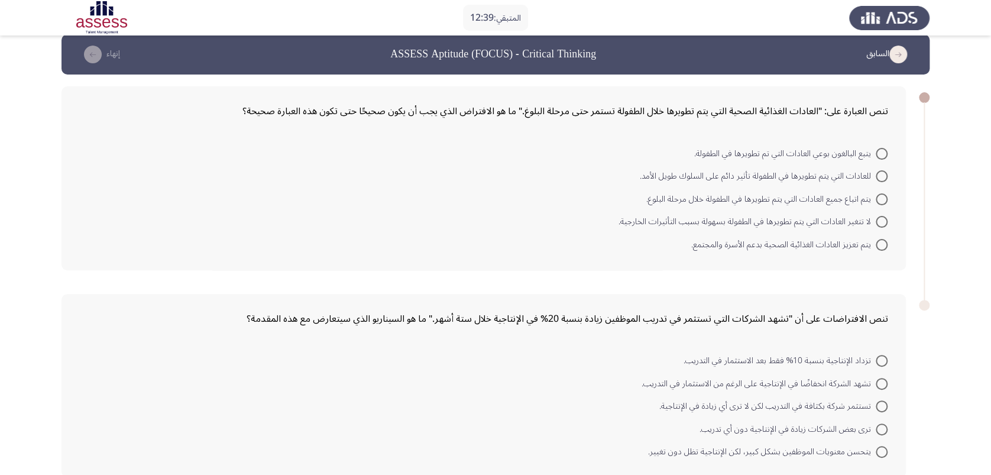
scroll to position [0, 0]
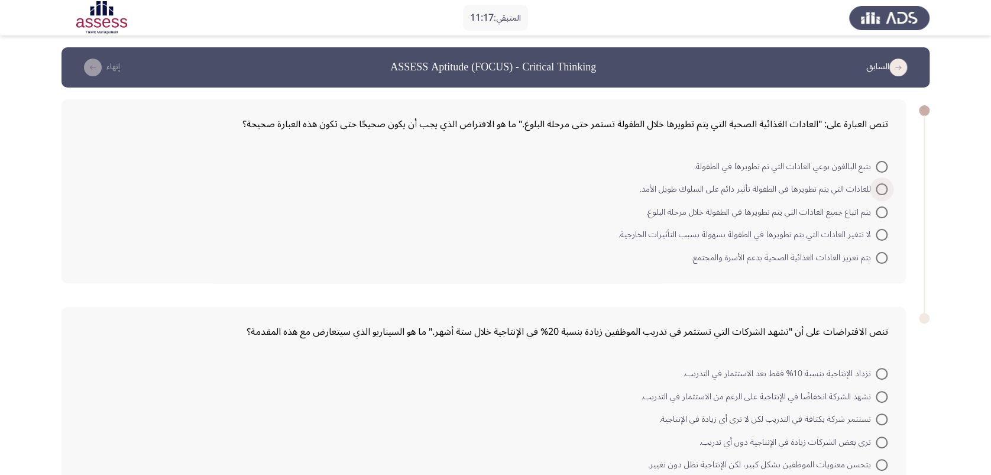
click at [752, 188] on span at bounding box center [882, 189] width 12 height 12
click at [752, 188] on input "للعادات التي يتم تطويرها في الطفولة تأثير دائم على السلوك طويل الأمد." at bounding box center [882, 189] width 12 height 12
radio input "true"
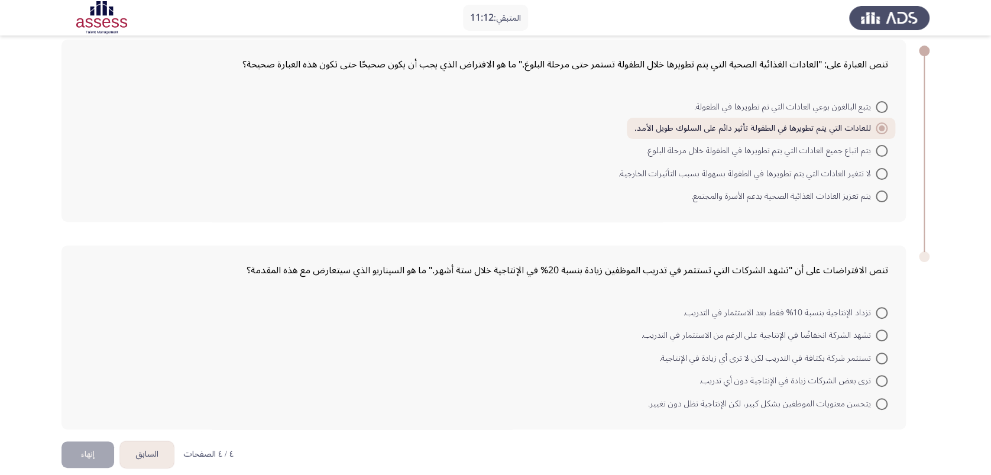
scroll to position [72, 0]
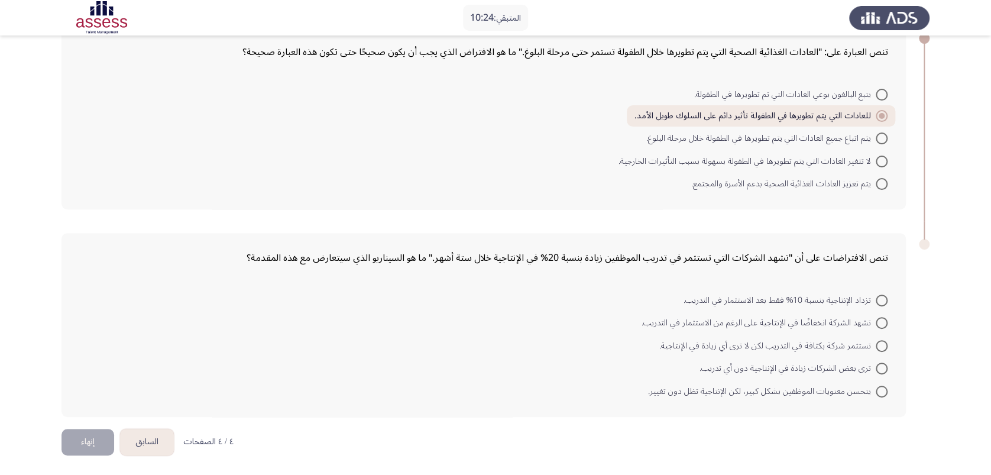
click at [752, 319] on span at bounding box center [882, 323] width 12 height 12
click at [752, 319] on input "تشهد الشركة انخفاضًا في الإنتاجية على الرغم من الاستثمار في التدريب." at bounding box center [882, 323] width 12 height 12
radio input "true"
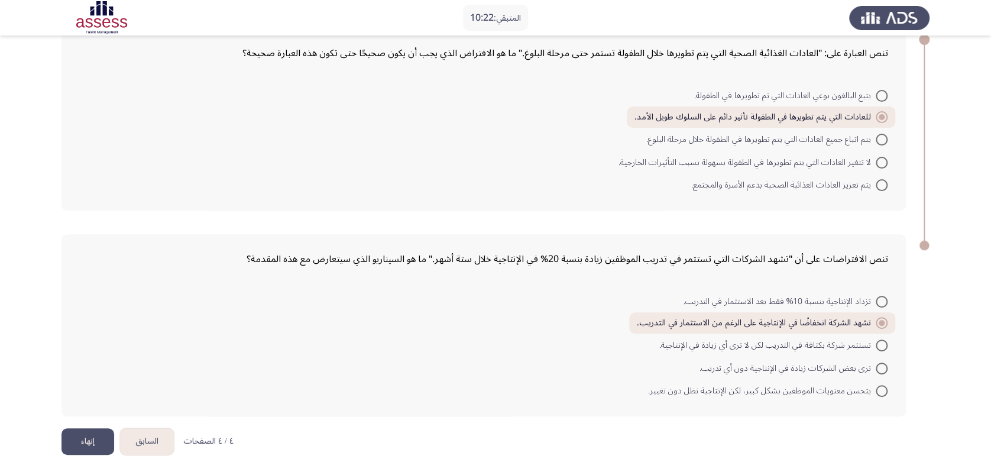
click at [84, 356] on button "إنهاء" at bounding box center [88, 441] width 53 height 27
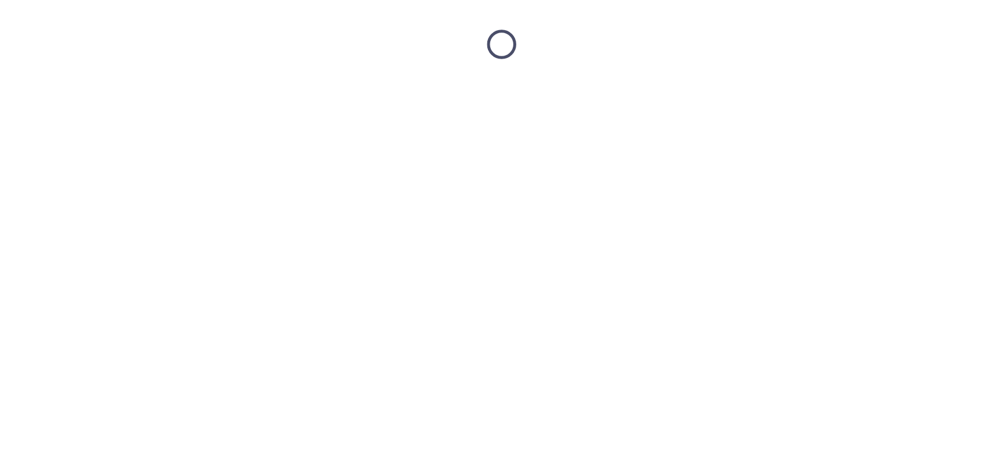
scroll to position [0, 0]
